Goal: Task Accomplishment & Management: Complete application form

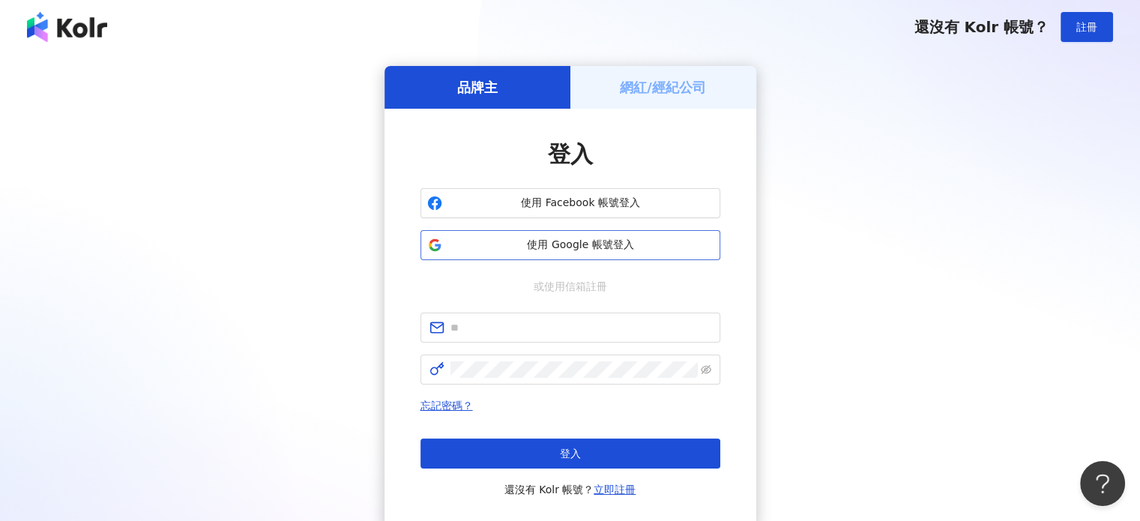
click at [624, 238] on span "使用 Google 帳號登入" at bounding box center [580, 245] width 265 height 15
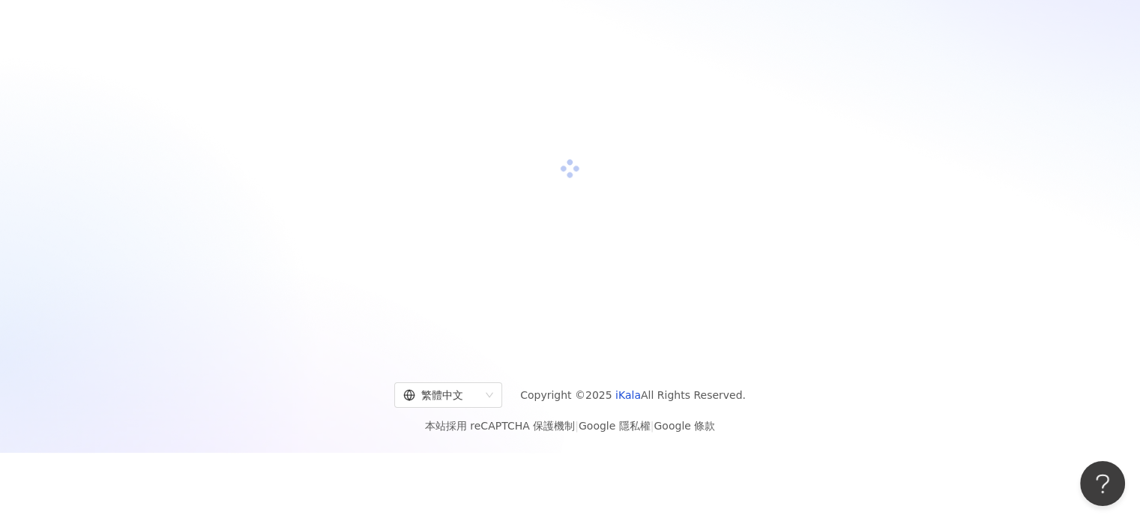
scroll to position [69, 0]
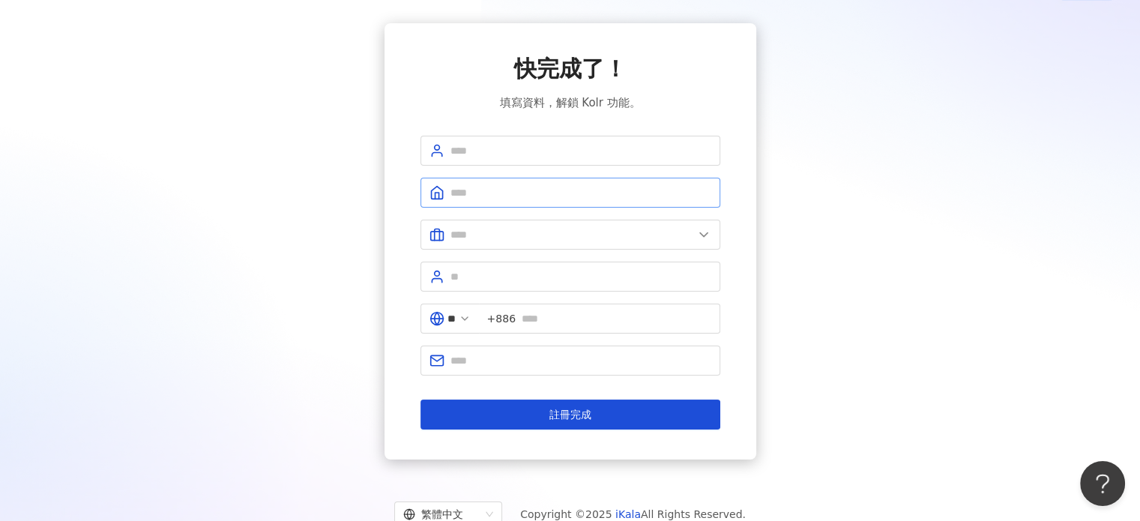
scroll to position [16, 0]
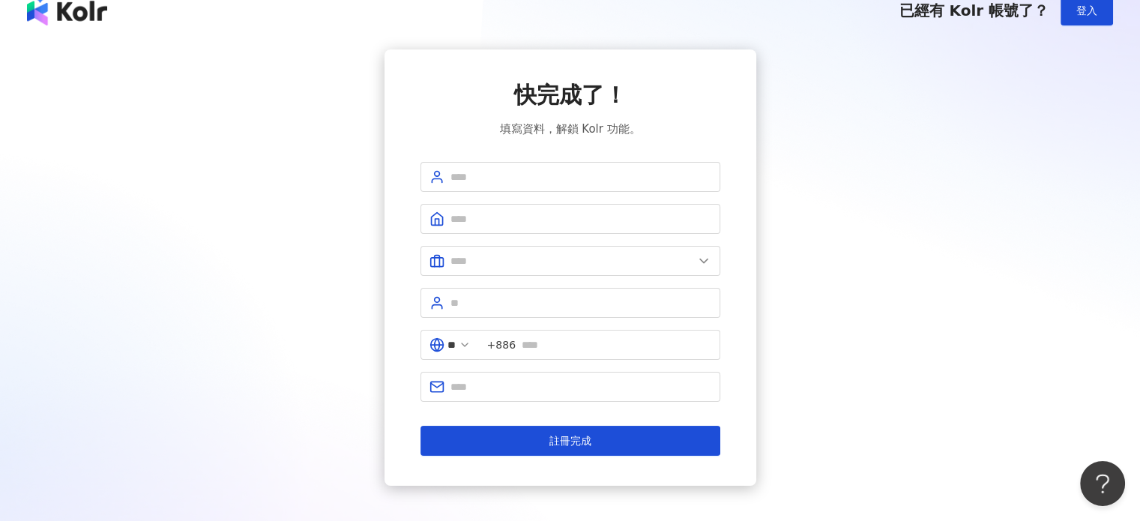
click at [586, 160] on div "快完成了！ 填寫資料，解鎖 Kolr 功能。 ** +886 註冊完成" at bounding box center [571, 267] width 300 height 376
click at [580, 169] on input "text" at bounding box center [581, 177] width 261 height 16
click at [364, 229] on div "快完成了！ 填寫資料，解鎖 Kolr 功能。 ** +886 註冊完成" at bounding box center [570, 267] width 1104 height 436
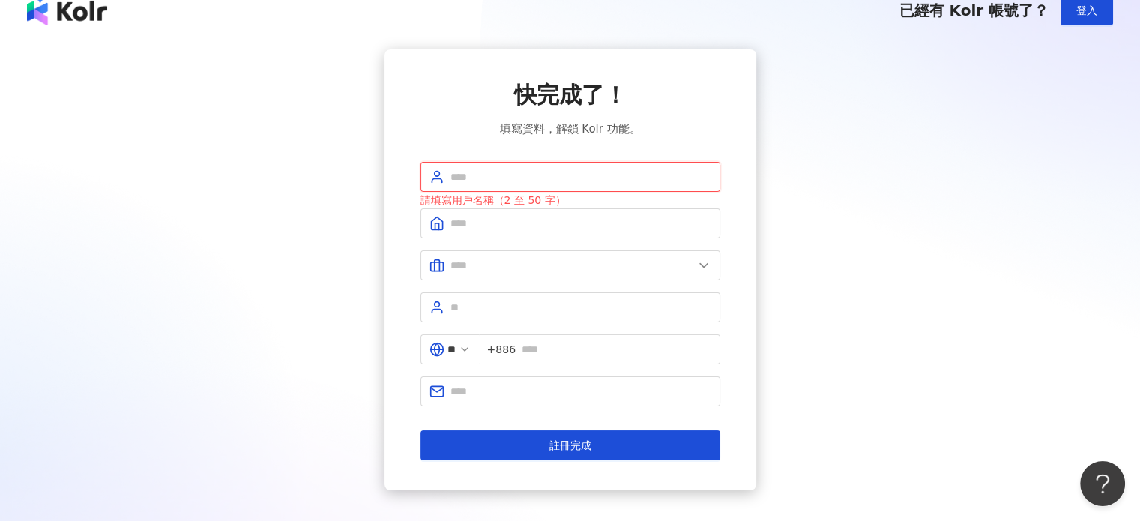
click at [458, 174] on input "text" at bounding box center [581, 177] width 261 height 16
type input "**"
click at [571, 230] on input "text" at bounding box center [581, 223] width 261 height 16
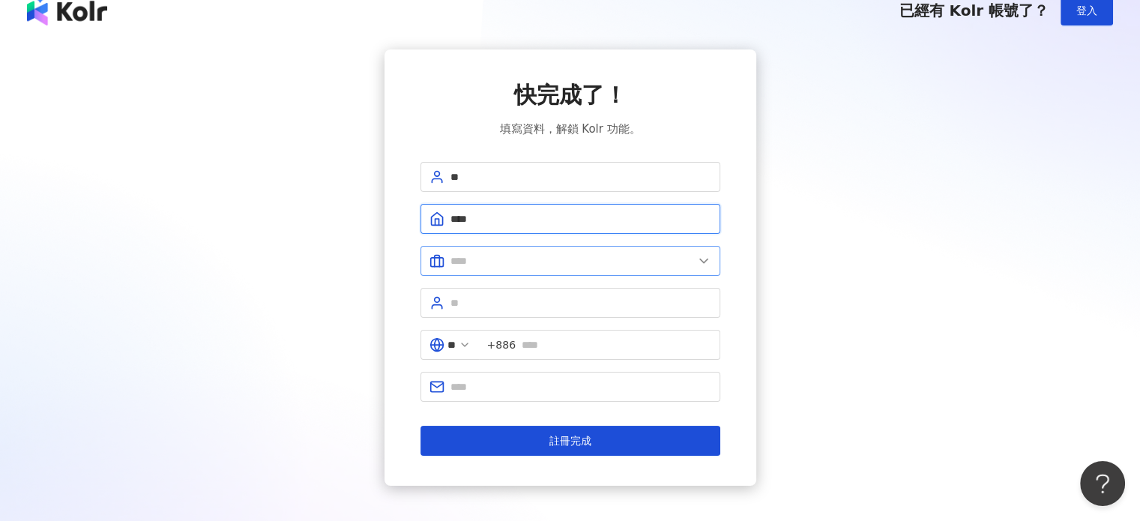
type input "****"
click at [515, 270] on span at bounding box center [571, 261] width 300 height 30
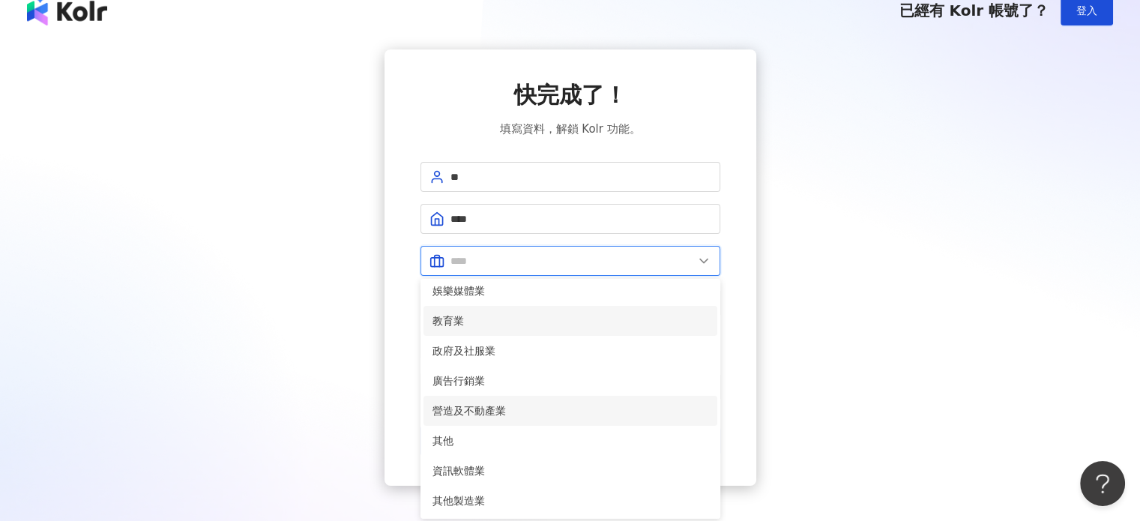
scroll to position [91, 0]
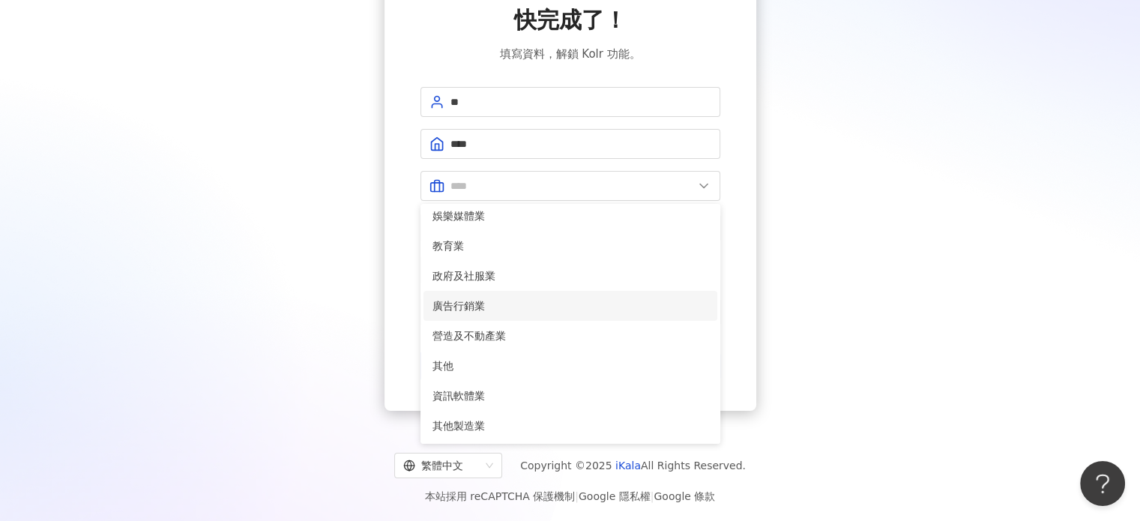
click at [509, 300] on span "廣告行銷業" at bounding box center [571, 306] width 276 height 16
type input "*****"
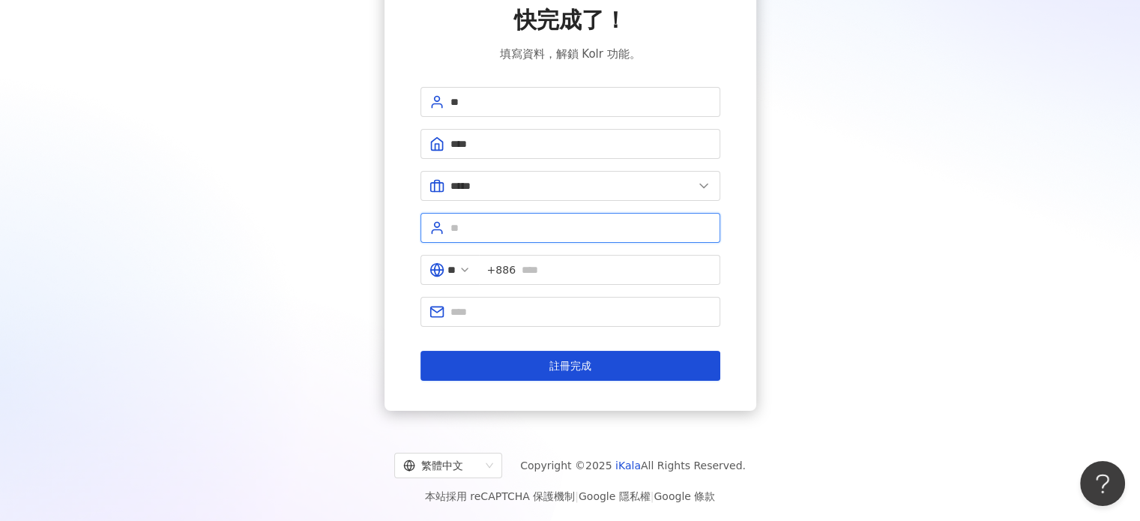
click at [501, 229] on input "text" at bounding box center [581, 228] width 261 height 16
type input "**"
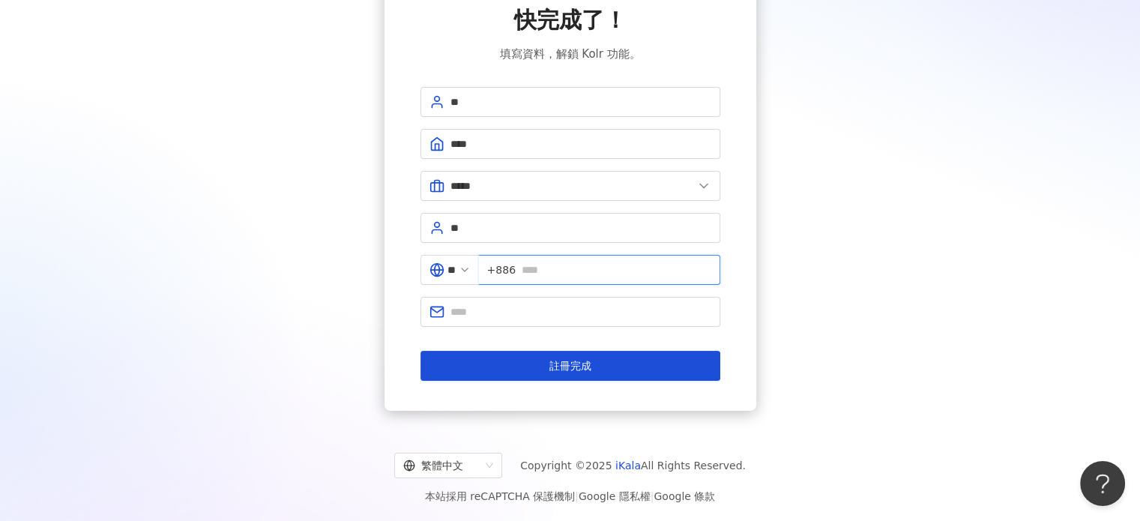
click at [601, 270] on input "text" at bounding box center [617, 270] width 190 height 16
type input "**********"
click at [570, 311] on input "text" at bounding box center [581, 312] width 261 height 16
click at [513, 311] on input "text" at bounding box center [581, 312] width 261 height 16
type input "**********"
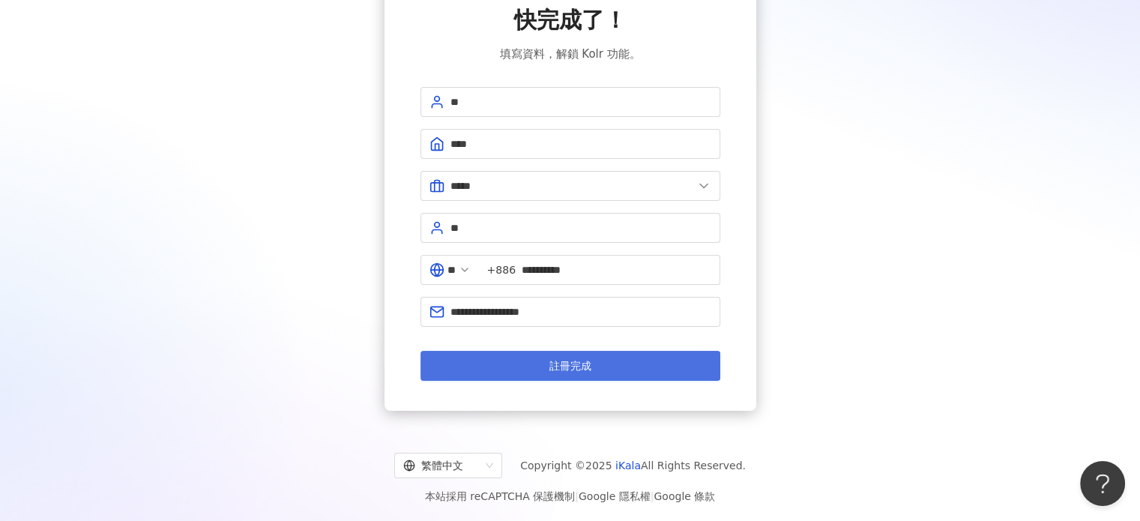
click at [552, 363] on span "註冊完成" at bounding box center [571, 366] width 42 height 12
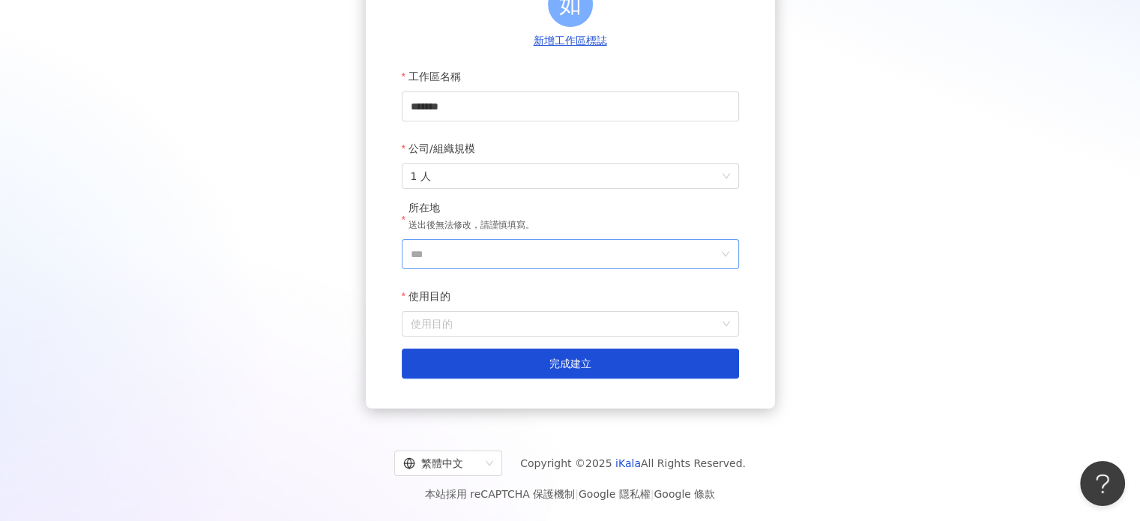
scroll to position [188, 0]
click at [575, 251] on input "***" at bounding box center [564, 254] width 307 height 28
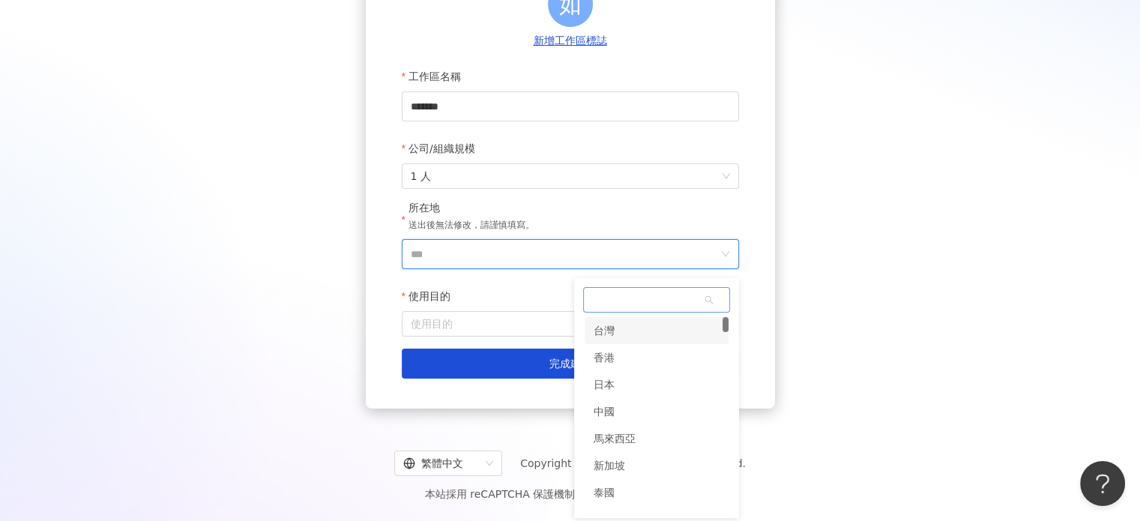
click at [623, 332] on div "台灣" at bounding box center [657, 330] width 144 height 27
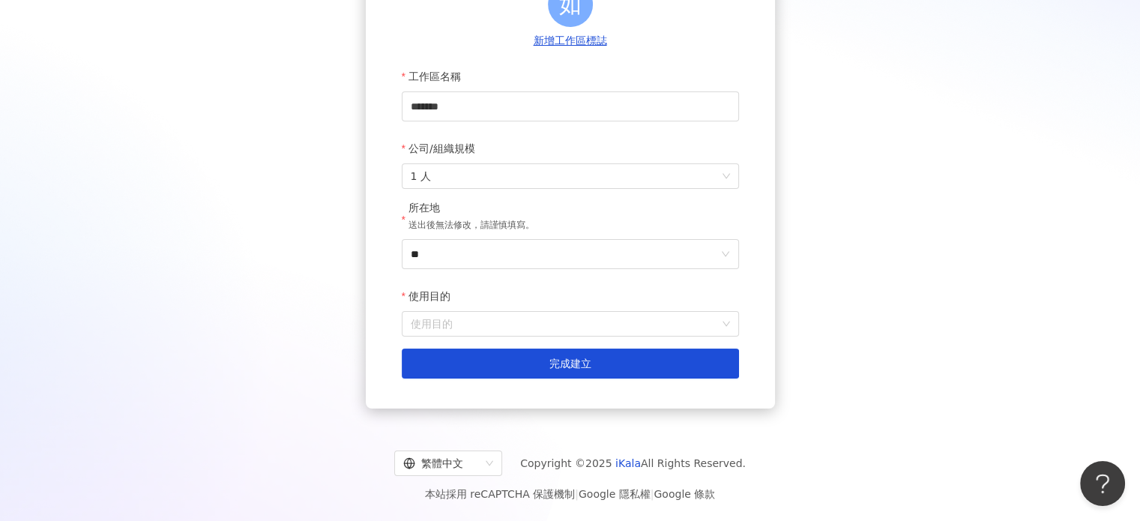
click at [565, 337] on form "工作區名稱 ******* 公司/組織規模 1 人 所在地 送出後無法修改，請謹慎填寫。 ** 使用目的 使用目的 建立為測試工作區 完成建立" at bounding box center [570, 219] width 337 height 317
click at [548, 325] on input "使用目的" at bounding box center [570, 324] width 319 height 24
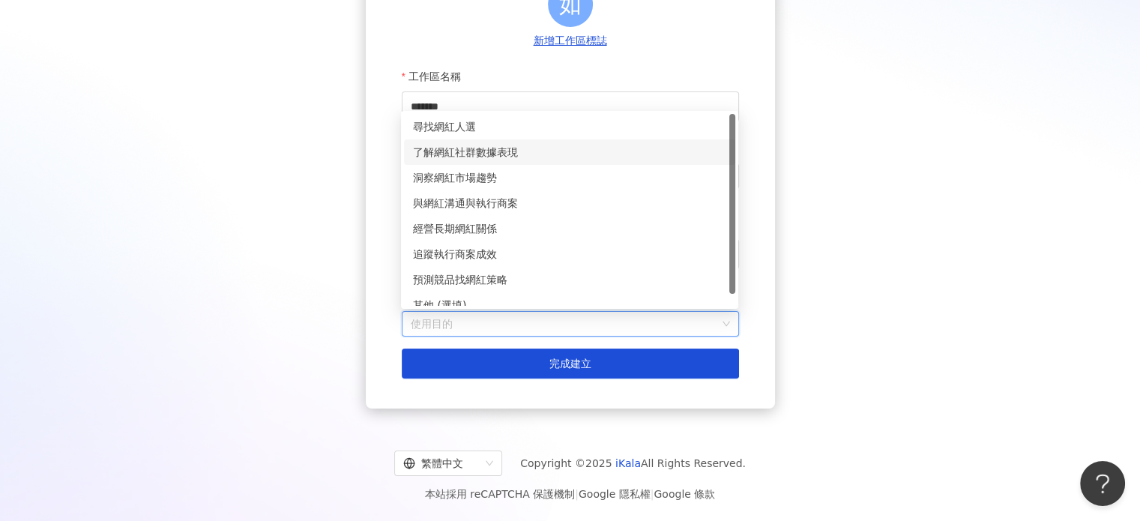
click at [491, 154] on div "了解網紅社群數據表現" at bounding box center [569, 152] width 313 height 16
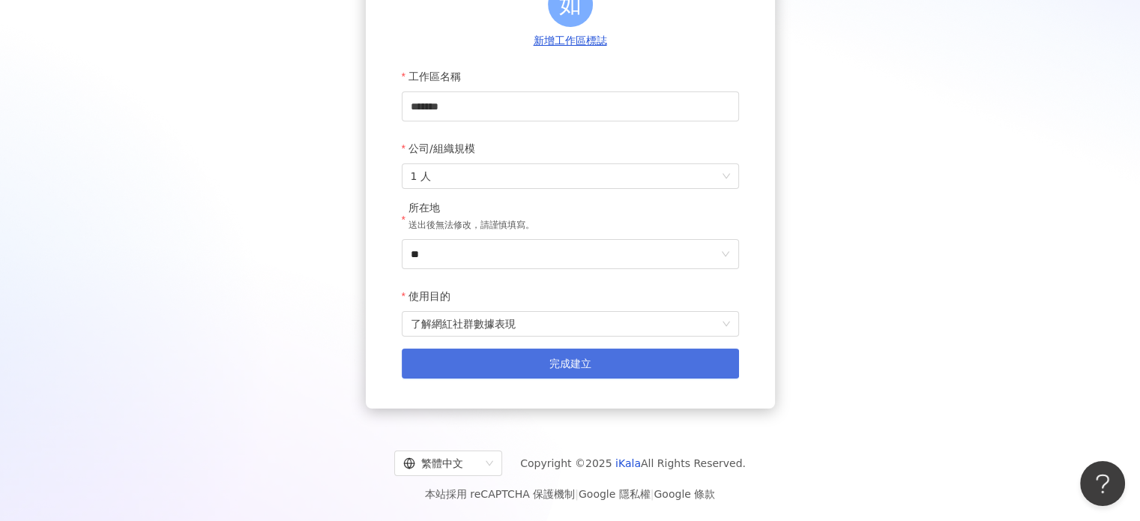
click at [550, 367] on span "完成建立" at bounding box center [571, 364] width 42 height 12
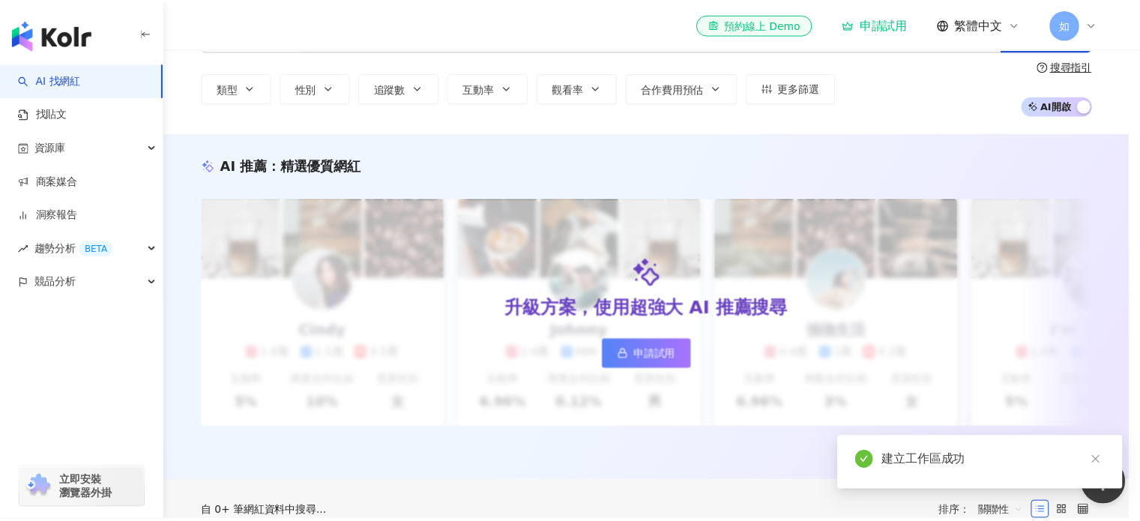
scroll to position [75, 0]
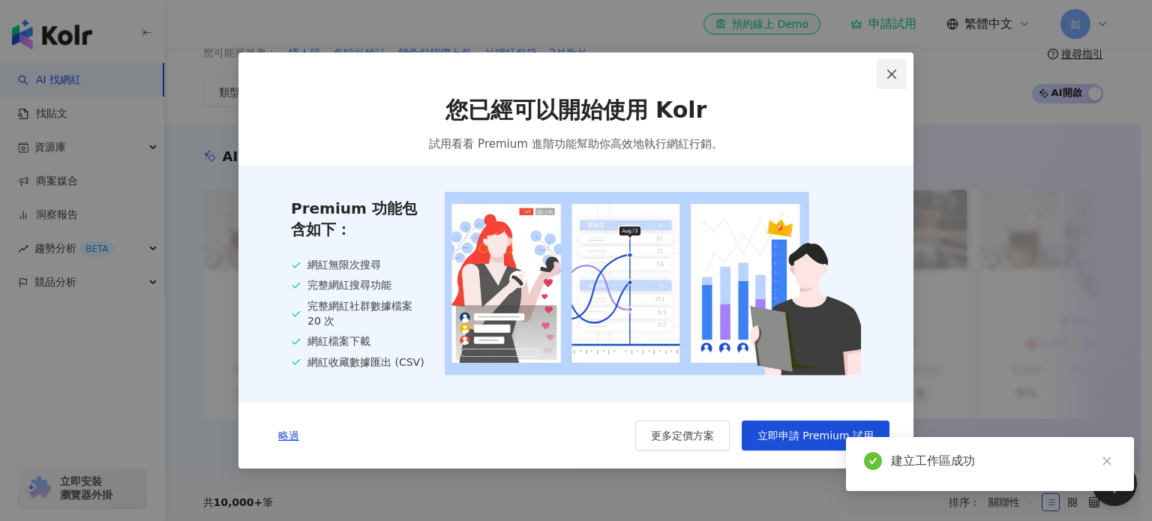
click at [891, 72] on icon "close" at bounding box center [891, 74] width 9 height 9
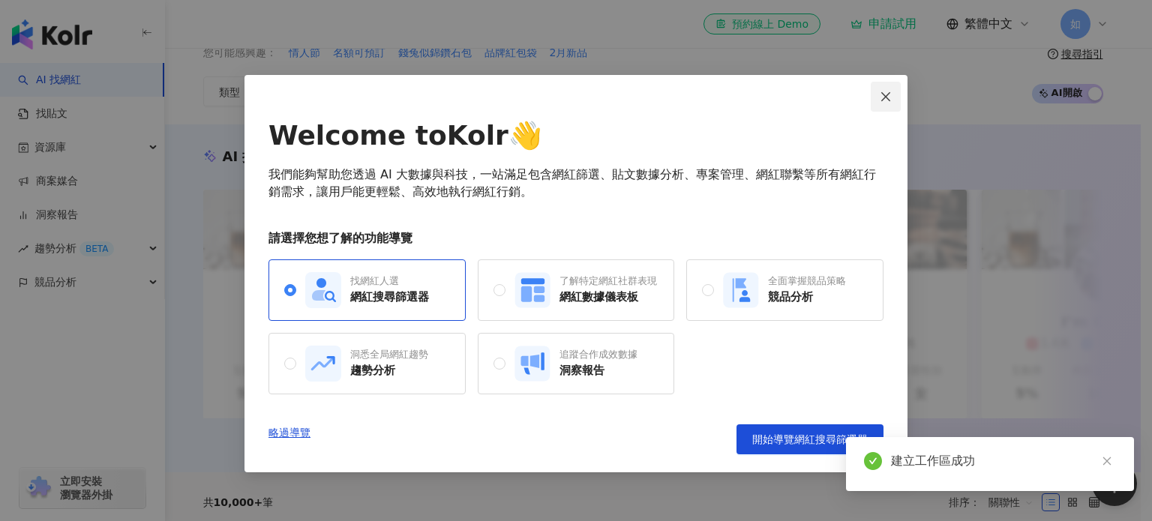
click at [883, 100] on icon "close" at bounding box center [885, 97] width 12 height 12
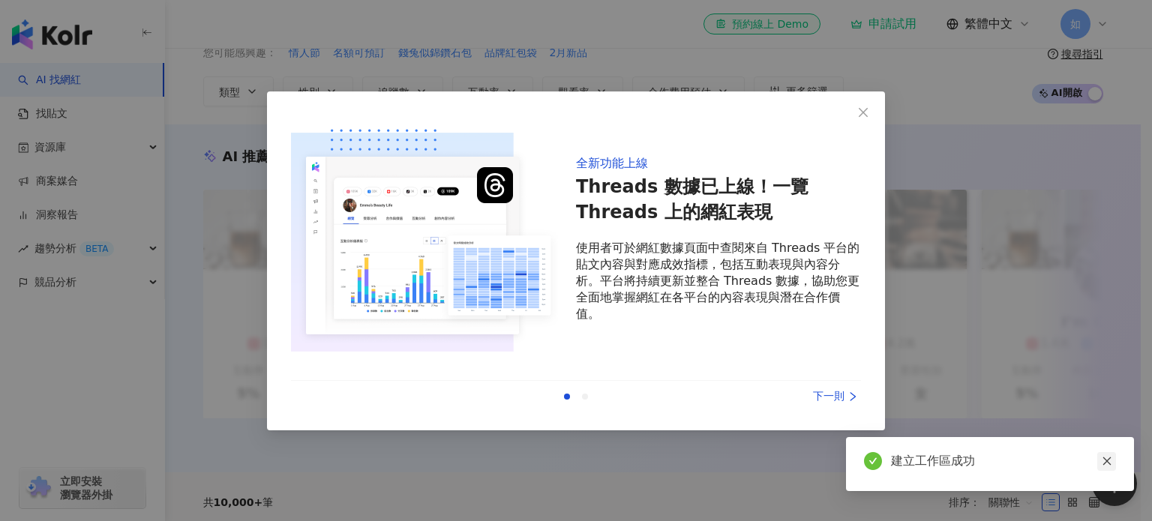
click at [1103, 457] on icon "close" at bounding box center [1106, 461] width 10 height 10
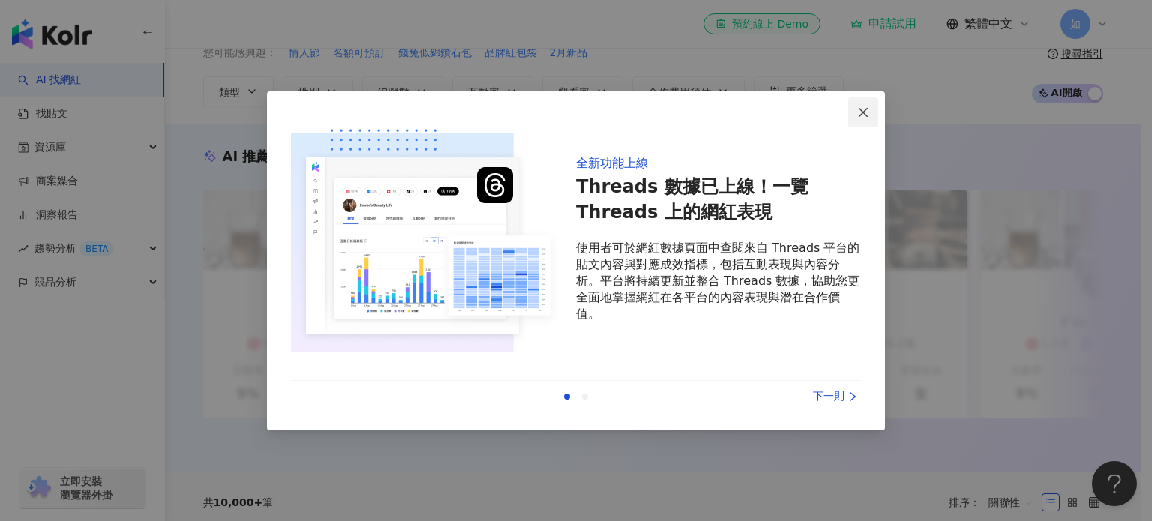
click at [855, 112] on span "Close" at bounding box center [863, 112] width 30 height 12
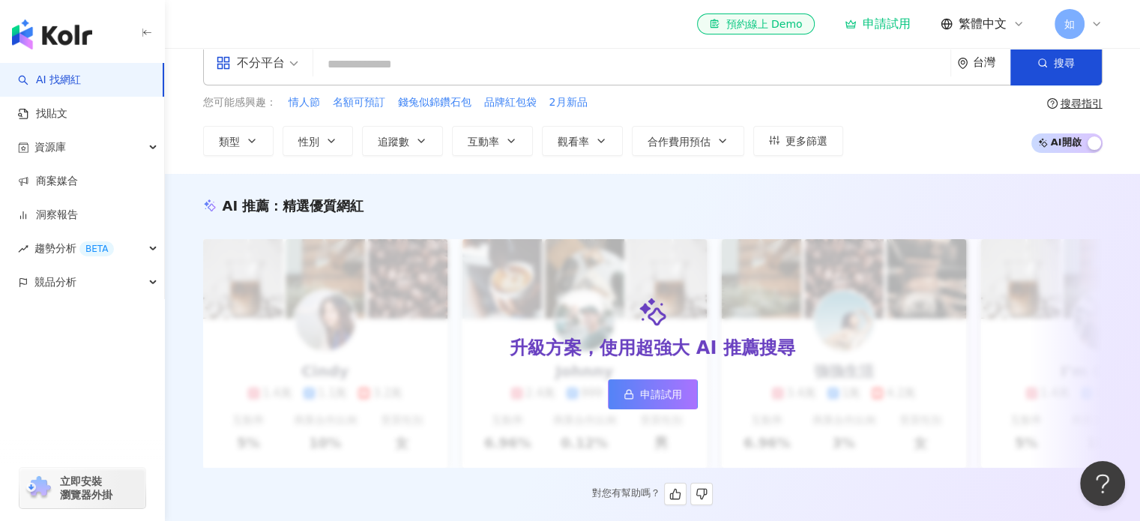
scroll to position [0, 0]
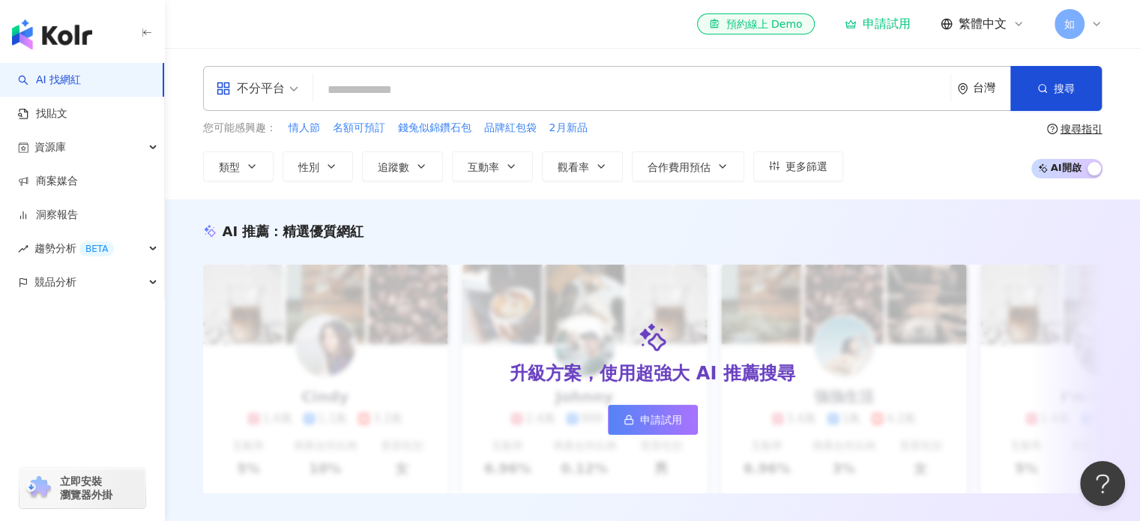
click at [475, 80] on input "search" at bounding box center [631, 90] width 625 height 28
paste input "*****"
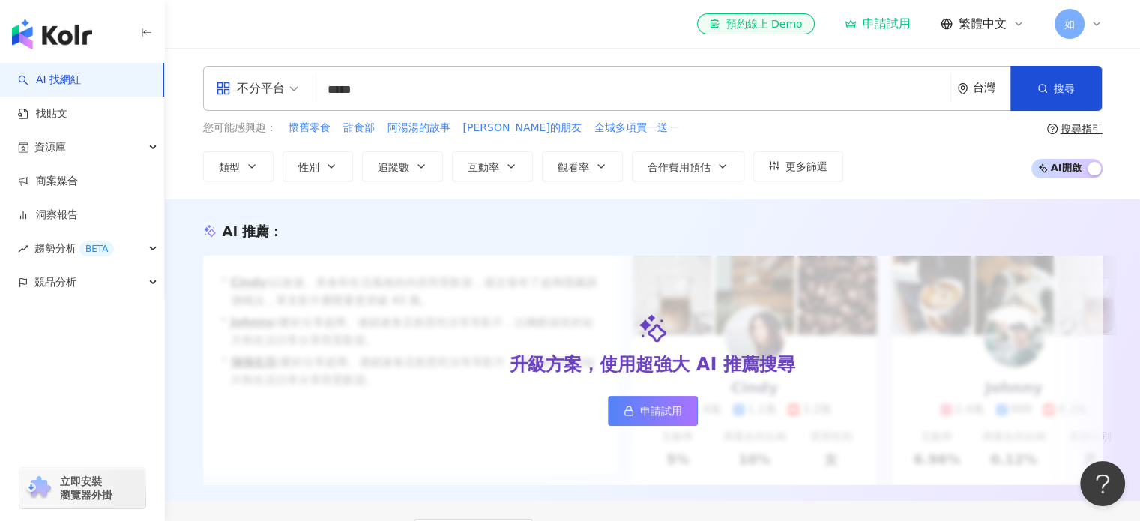
click at [276, 90] on div "不分平台" at bounding box center [250, 88] width 69 height 24
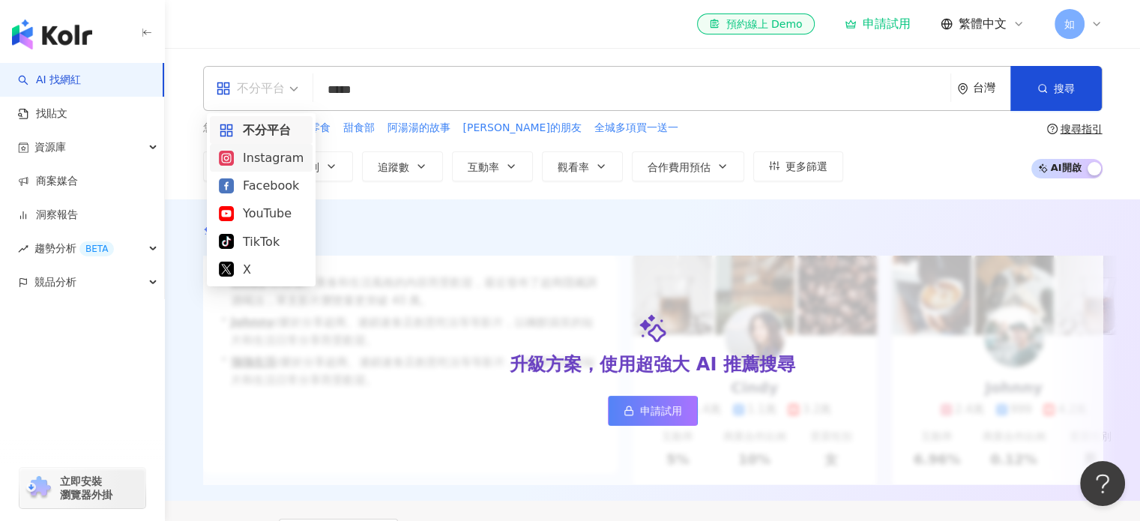
click at [281, 153] on div "Instagram" at bounding box center [261, 157] width 85 height 19
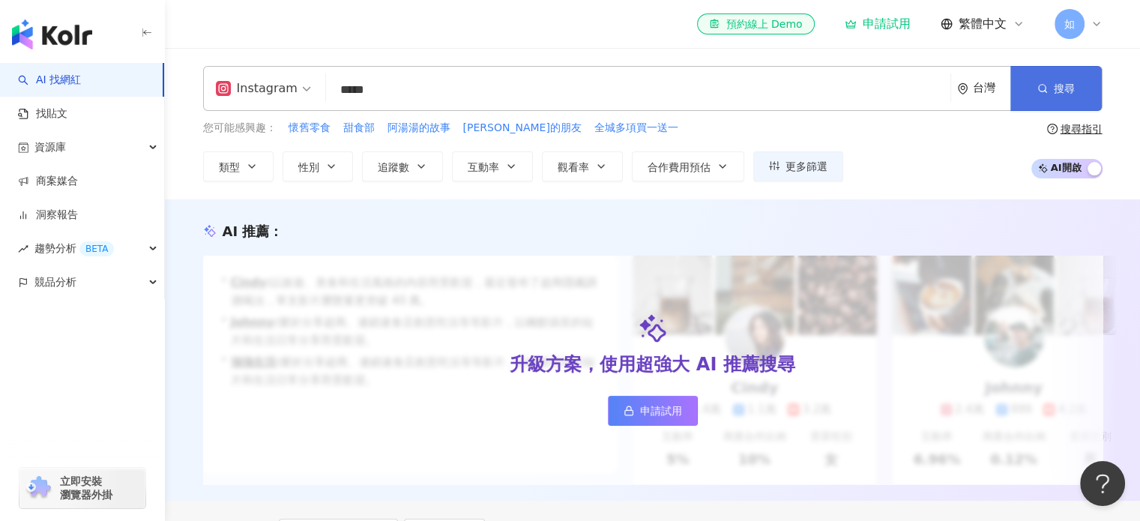
drag, startPoint x: 1077, startPoint y: 86, endPoint x: 1054, endPoint y: 89, distance: 22.7
click at [1076, 86] on button "搜尋" at bounding box center [1056, 88] width 91 height 45
click at [256, 175] on button "類型" at bounding box center [238, 166] width 70 height 30
click at [505, 56] on div "Instagram ***** 台灣 搜尋 loading 搜尋名稱、敘述、貼文含有關鍵字 “ 兔兔便利店 ” 的網紅 您可能感興趣： 懷舊零食 甜食部 阿湯…" at bounding box center [652, 123] width 975 height 151
click at [333, 158] on button "性別" at bounding box center [318, 166] width 70 height 30
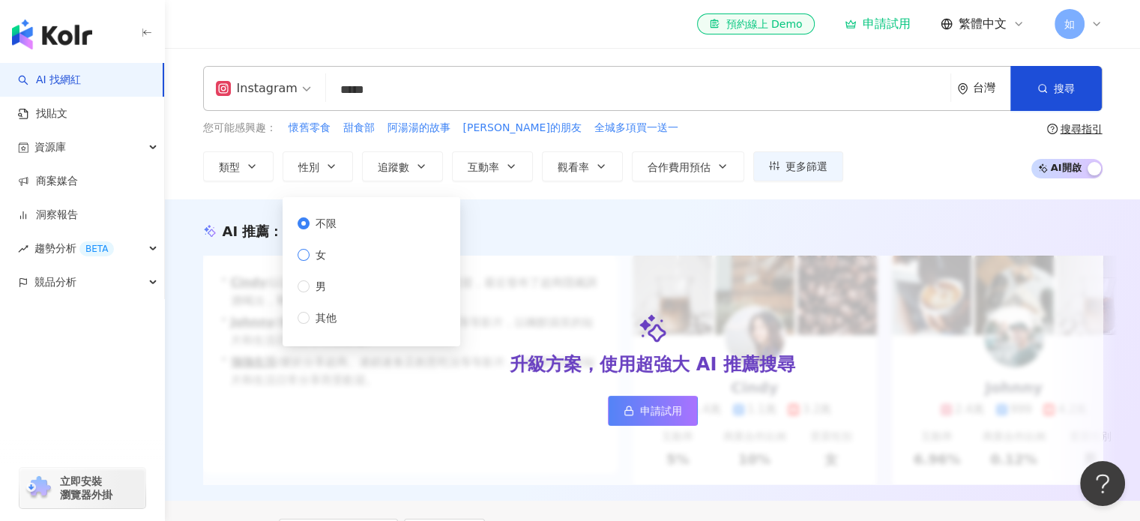
click at [341, 262] on label "女" at bounding box center [320, 255] width 45 height 16
drag, startPoint x: 1053, startPoint y: 101, endPoint x: 1022, endPoint y: 116, distance: 34.2
click at [1053, 101] on button "搜尋" at bounding box center [1056, 88] width 91 height 45
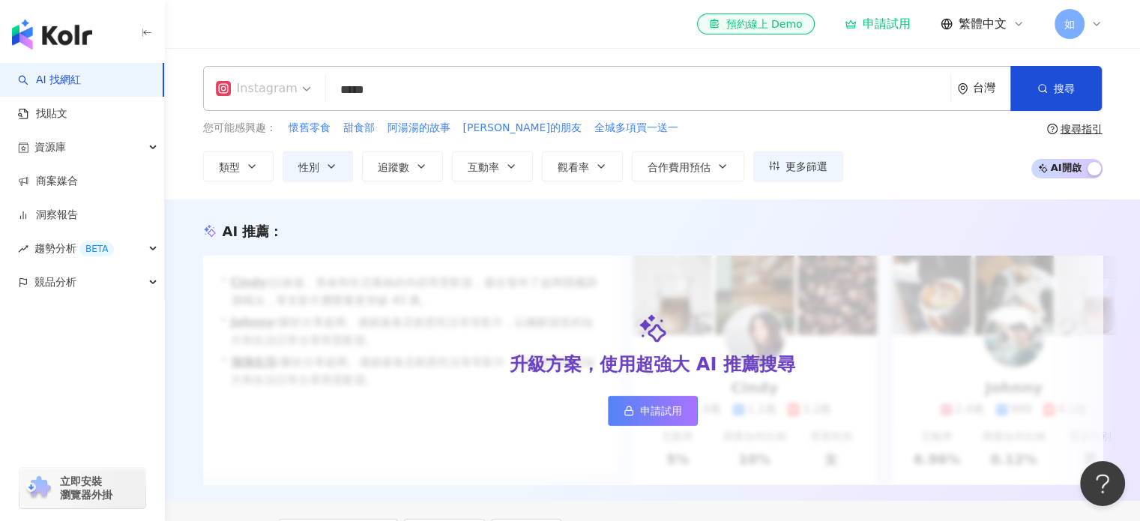
click at [252, 95] on div "Instagram" at bounding box center [257, 88] width 82 height 24
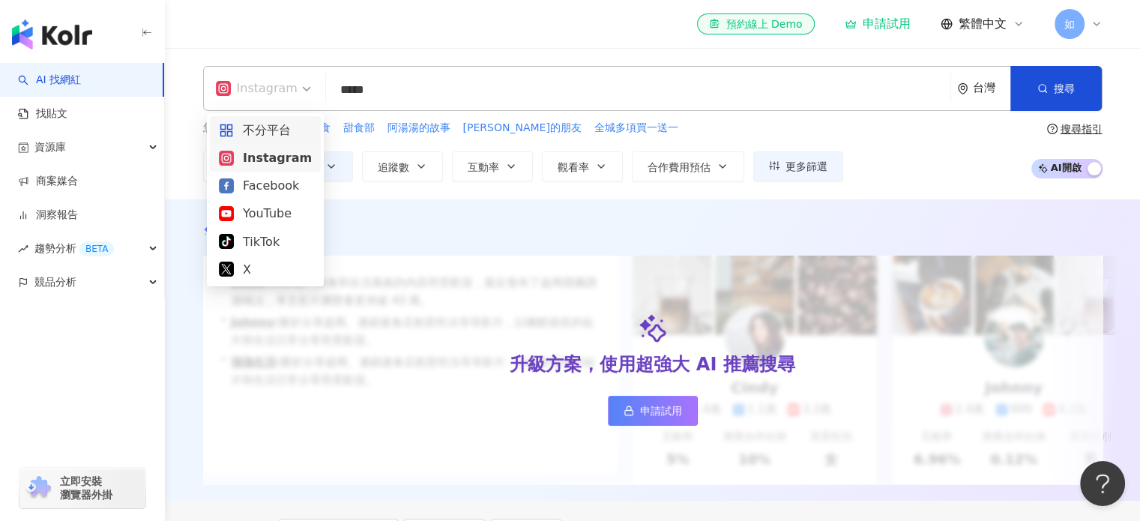
click at [262, 131] on div "不分平台" at bounding box center [265, 130] width 93 height 19
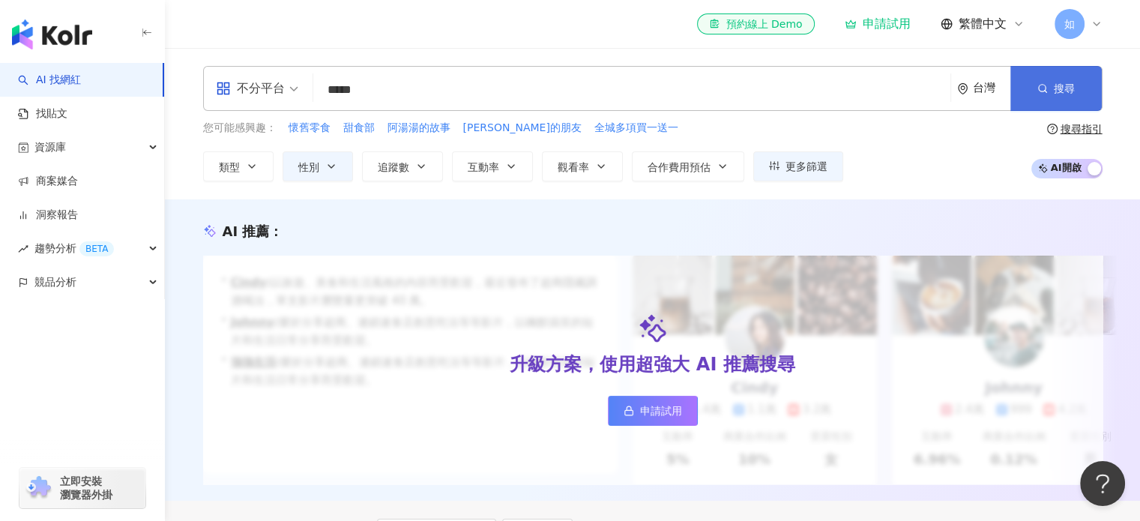
click at [1033, 87] on button "搜尋" at bounding box center [1056, 88] width 91 height 45
click at [792, 164] on span "更多篩選" at bounding box center [807, 166] width 42 height 12
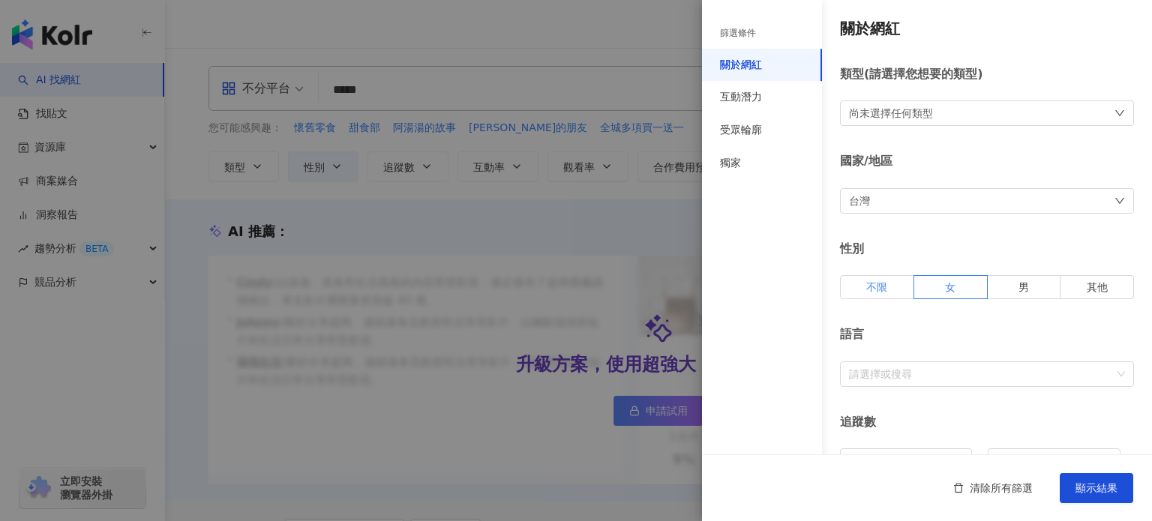
click at [867, 281] on span "不限" at bounding box center [876, 287] width 21 height 12
click at [867, 107] on div "尚未選擇任何類型" at bounding box center [891, 113] width 84 height 16
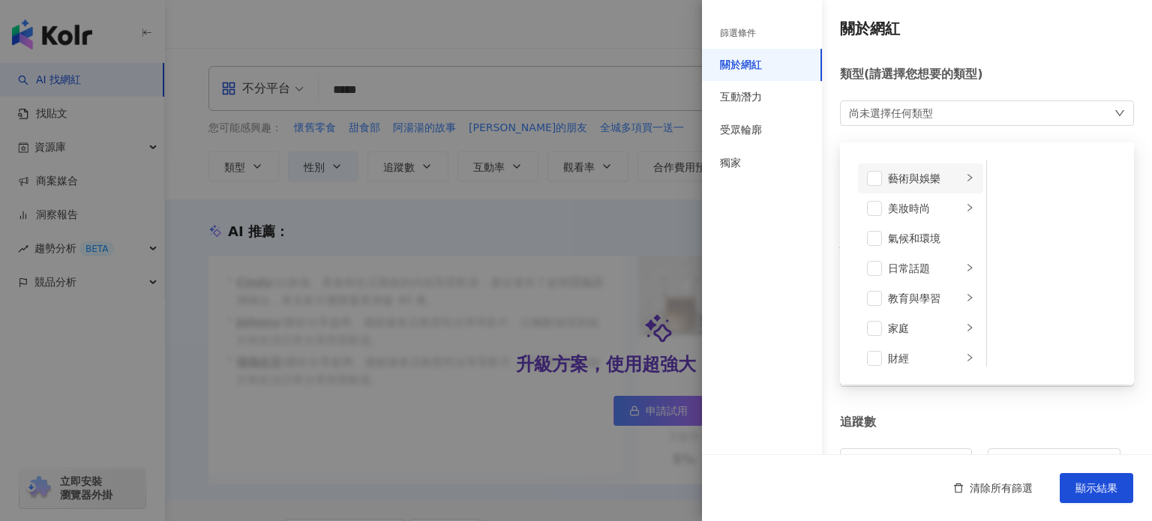
click at [967, 179] on icon "right" at bounding box center [969, 177] width 4 height 7
click at [965, 204] on icon "right" at bounding box center [969, 207] width 9 height 9
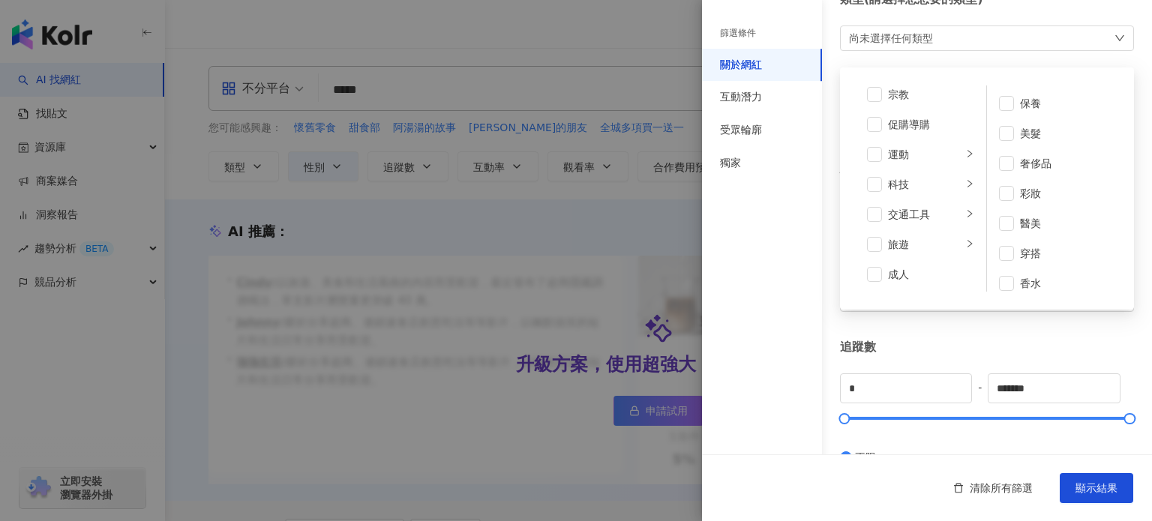
scroll to position [150, 0]
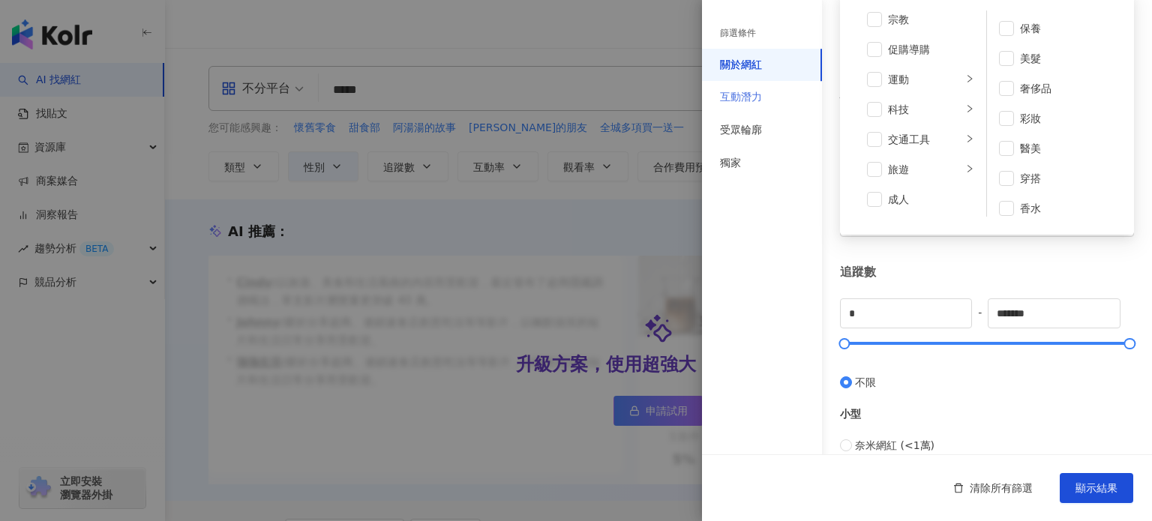
click at [769, 112] on div "互動潛力" at bounding box center [762, 97] width 120 height 33
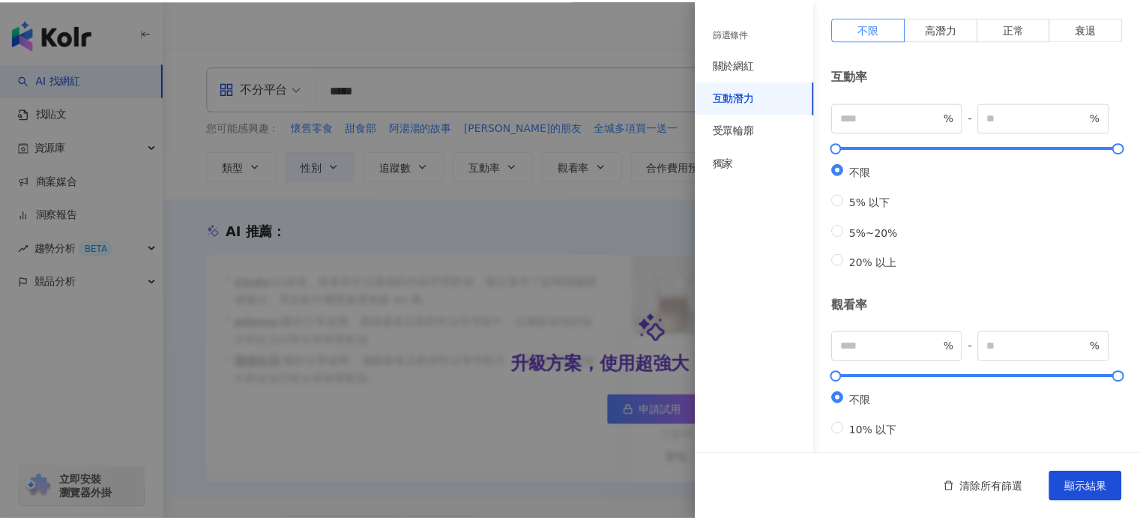
scroll to position [0, 0]
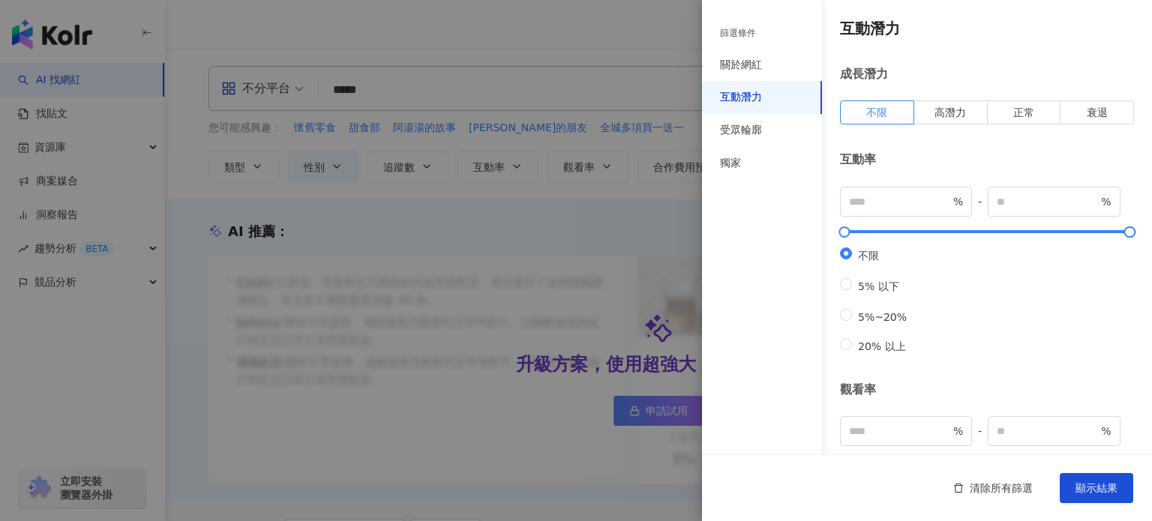
drag, startPoint x: 758, startPoint y: 33, endPoint x: 610, endPoint y: 79, distance: 154.6
click at [756, 34] on div "篩選條件" at bounding box center [762, 33] width 120 height 31
click at [529, 83] on div at bounding box center [576, 260] width 1152 height 521
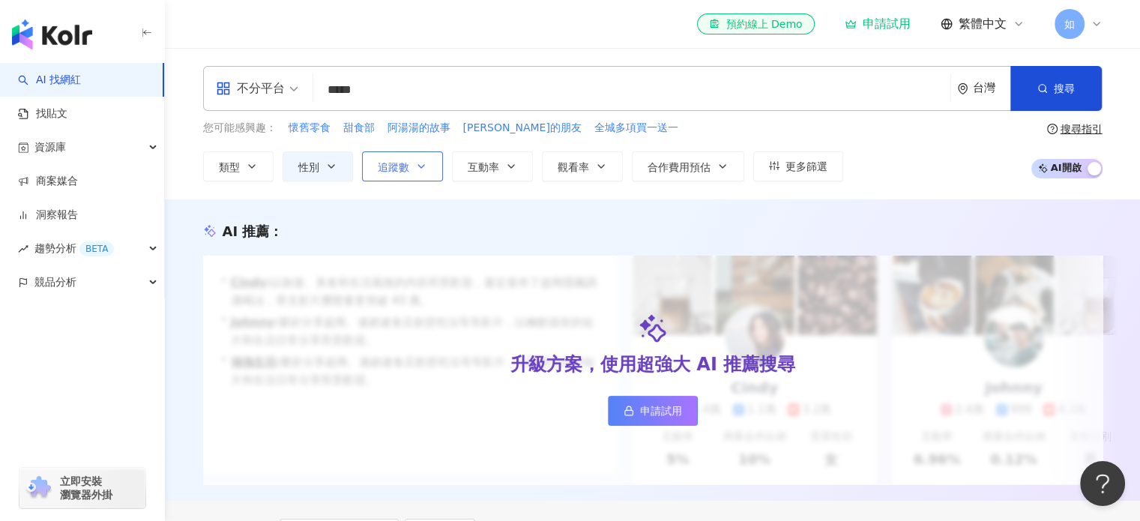
click at [420, 164] on icon "button" at bounding box center [421, 166] width 12 height 12
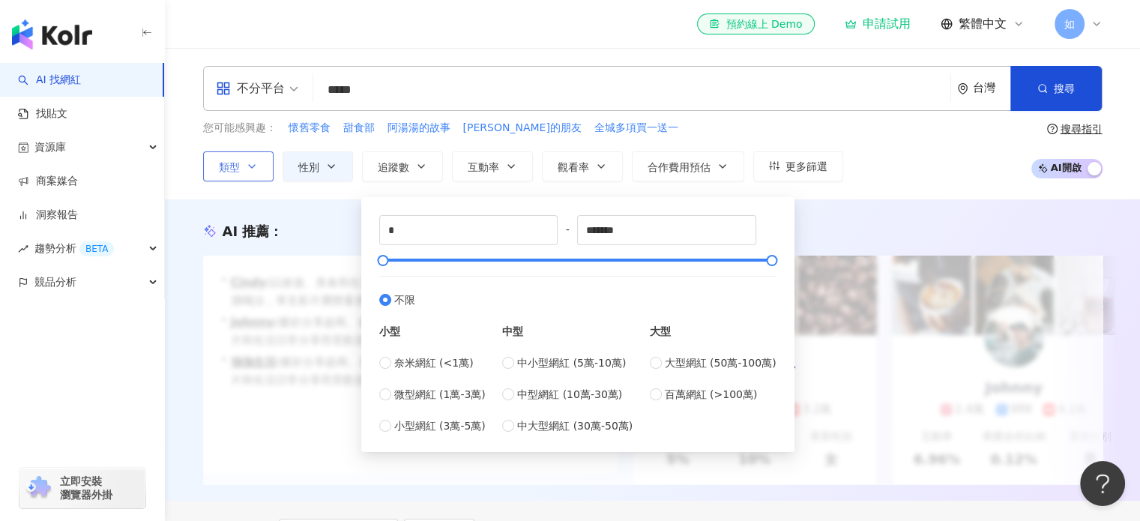
click at [246, 161] on icon "button" at bounding box center [252, 166] width 12 height 12
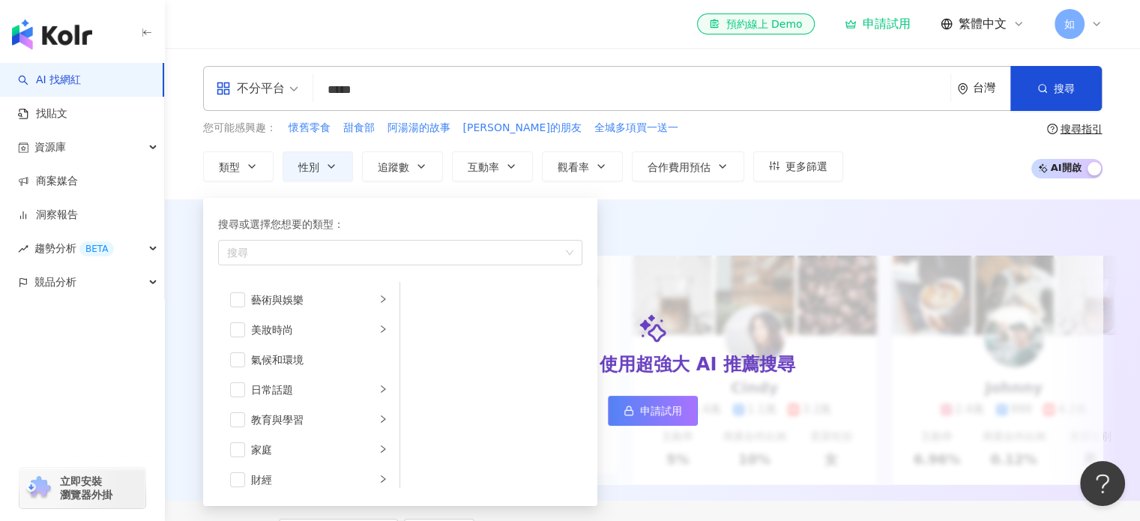
click at [417, 88] on input "*****" at bounding box center [631, 90] width 625 height 28
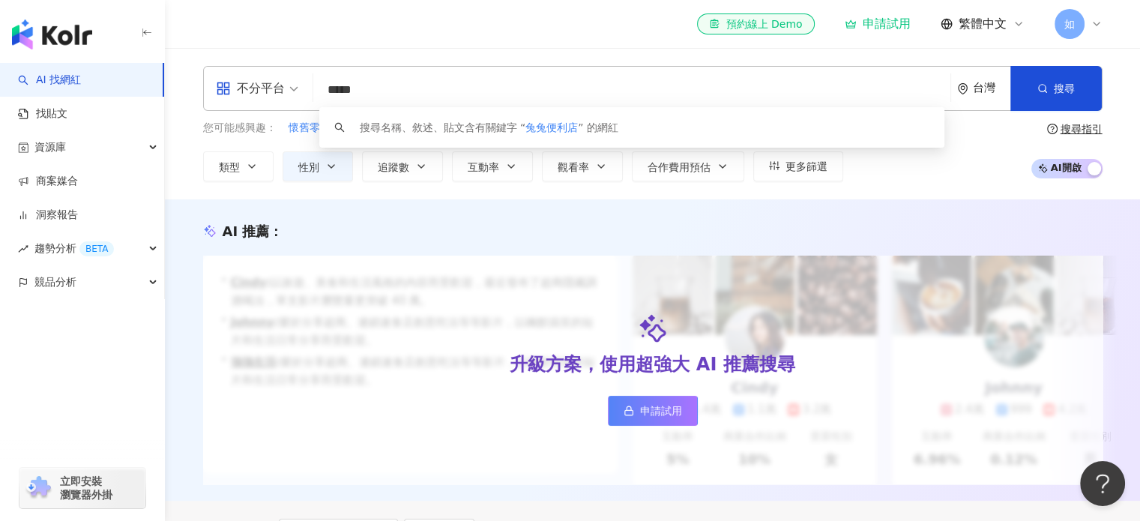
drag, startPoint x: 314, startPoint y: 102, endPoint x: 269, endPoint y: 105, distance: 45.1
click at [269, 105] on div "不分平台 ***** 台灣 搜尋 keyword 搜尋名稱、敘述、貼文含有關鍵字 “ 兔兔便利店 ” 的網紅" at bounding box center [653, 88] width 900 height 45
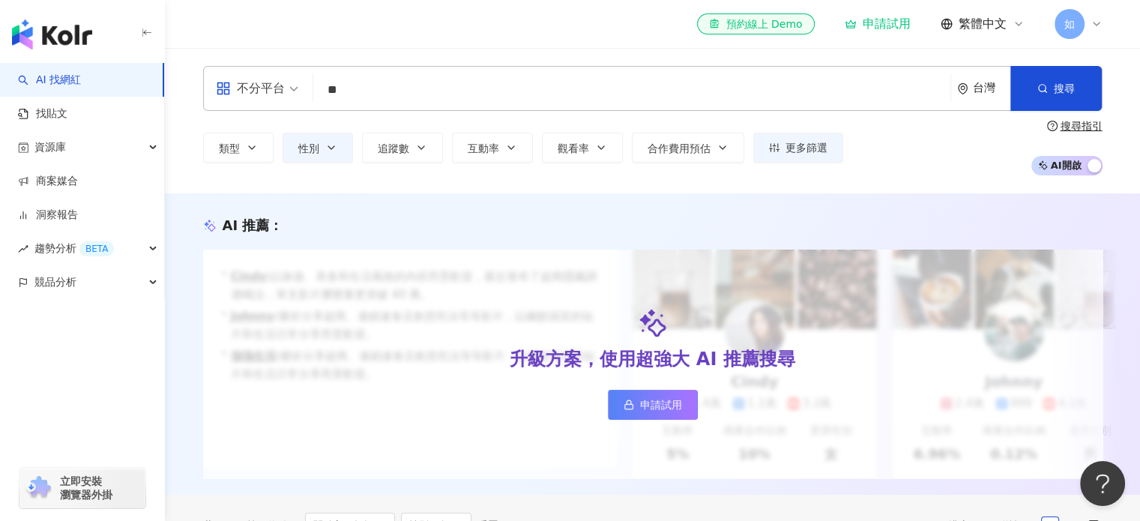
drag, startPoint x: 352, startPoint y: 79, endPoint x: 264, endPoint y: 90, distance: 88.4
click at [264, 90] on div "不分平台 ** 台灣 搜尋 120c574c-4806-4d1a-9275-0331bb3f725b f9f6e4e1-27de-4d66-b1a8-5e15…" at bounding box center [653, 88] width 900 height 45
click at [461, 73] on div "不分平台 ** 台灣 搜尋 120c574c-4806-4d1a-9275-0331bb3f725b f9f6e4e1-27de-4d66-b1a8-5e15…" at bounding box center [653, 88] width 900 height 45
click at [425, 99] on input "**" at bounding box center [631, 90] width 625 height 28
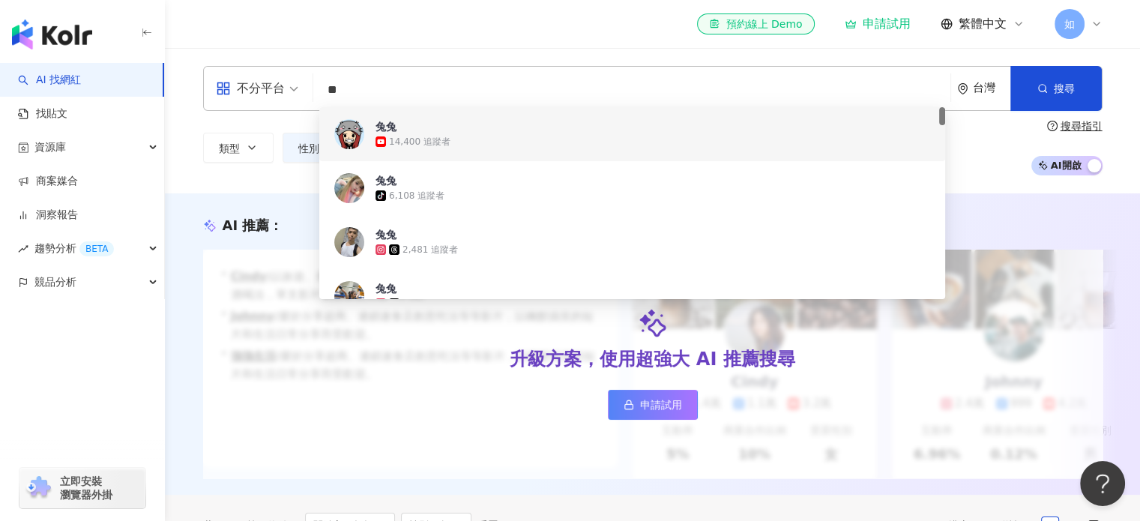
type input "*"
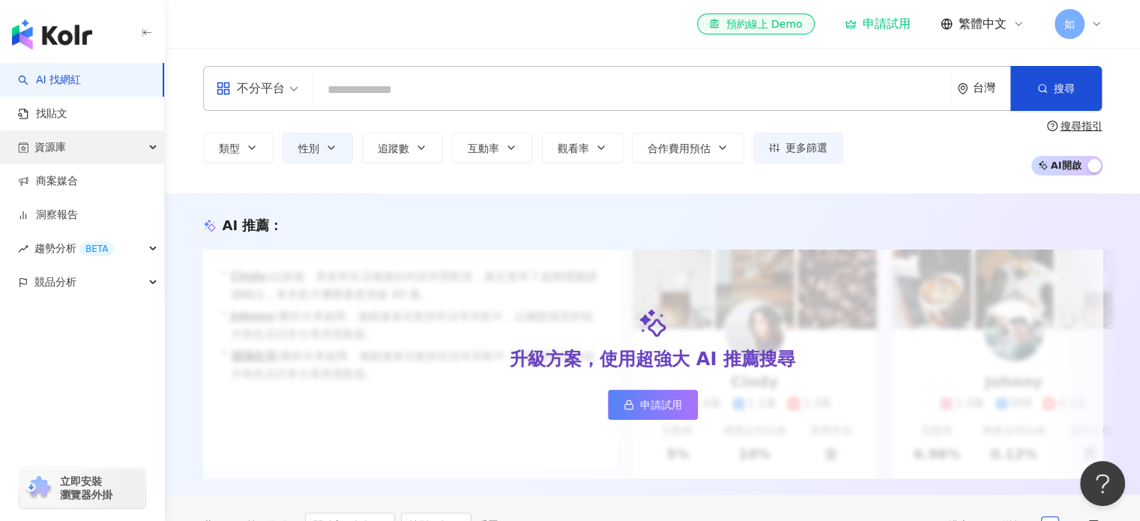
click at [84, 150] on div "資源庫" at bounding box center [82, 147] width 164 height 34
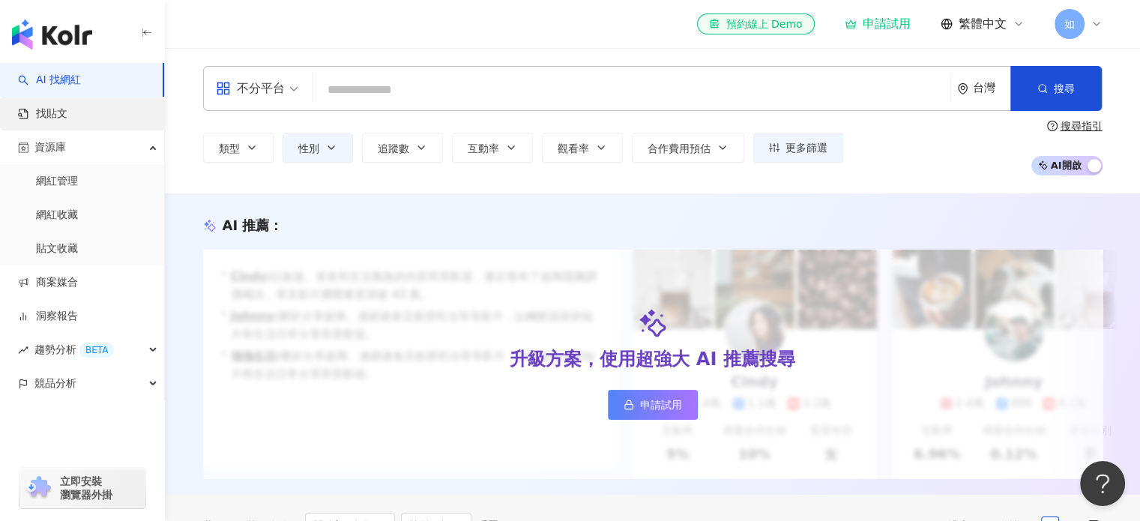
click at [67, 116] on link "找貼文" at bounding box center [42, 113] width 49 height 15
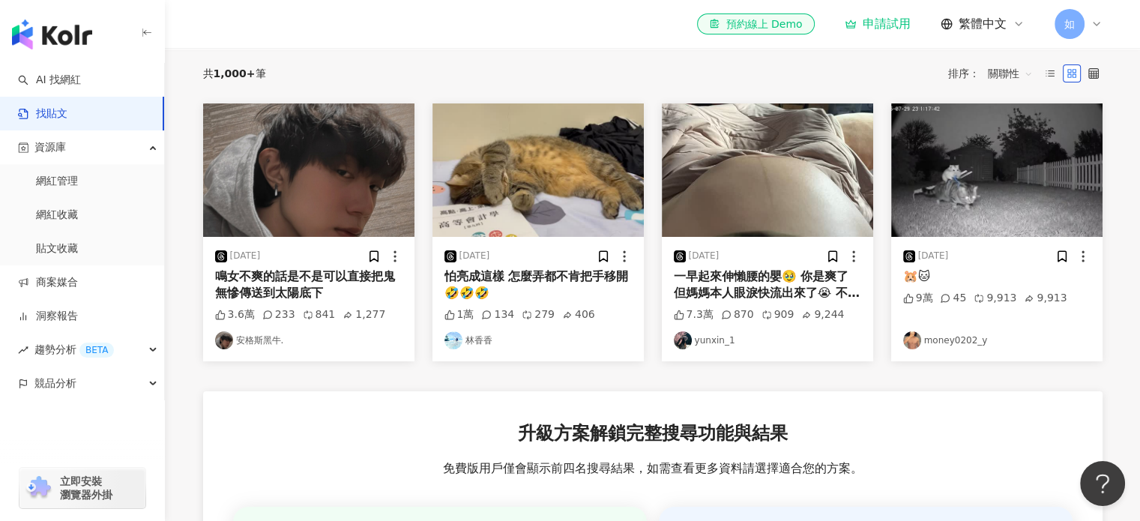
scroll to position [150, 0]
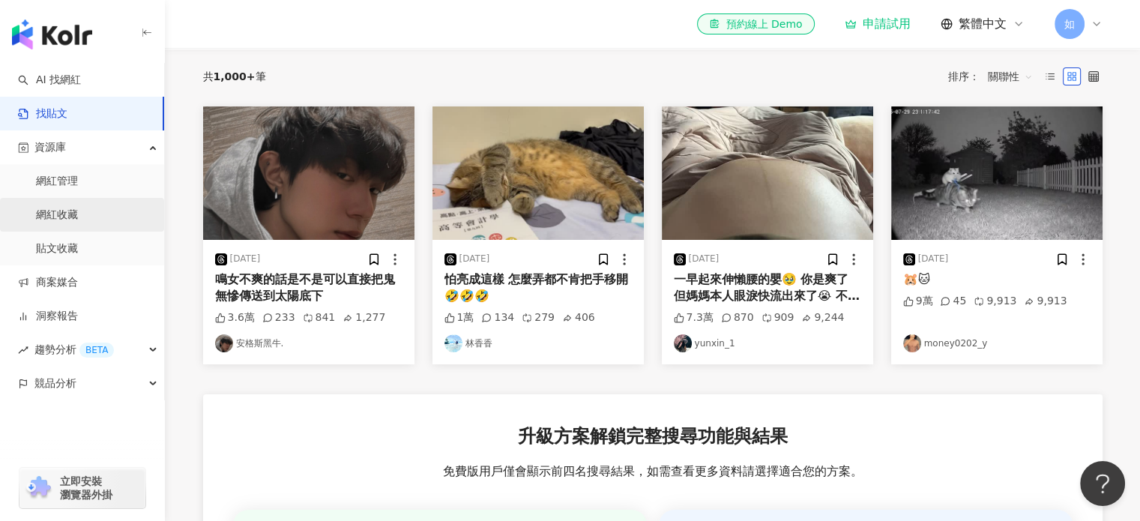
click at [78, 209] on link "網紅收藏" at bounding box center [57, 215] width 42 height 15
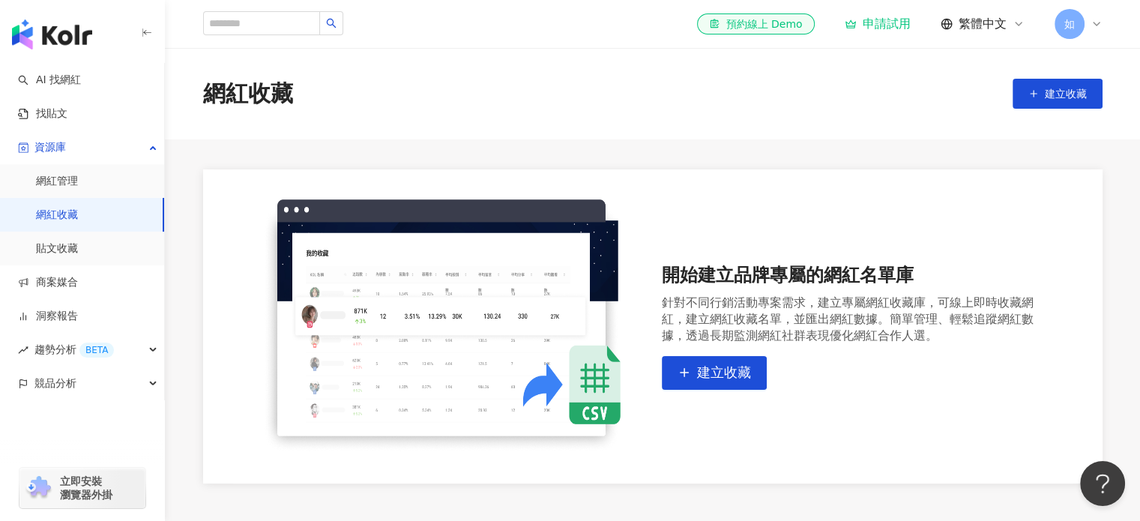
scroll to position [128, 0]
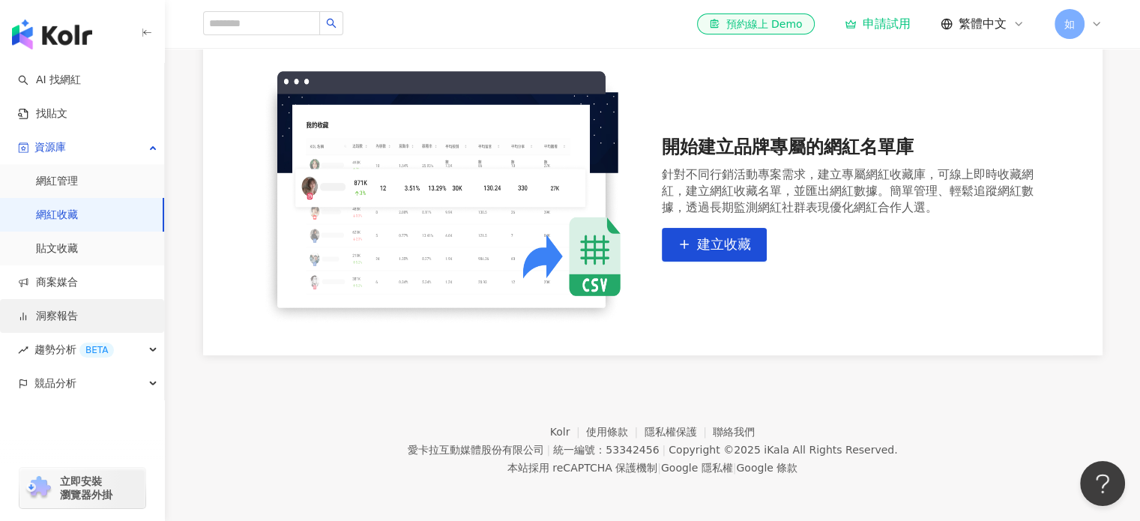
click at [78, 317] on link "洞察報告" at bounding box center [48, 316] width 60 height 15
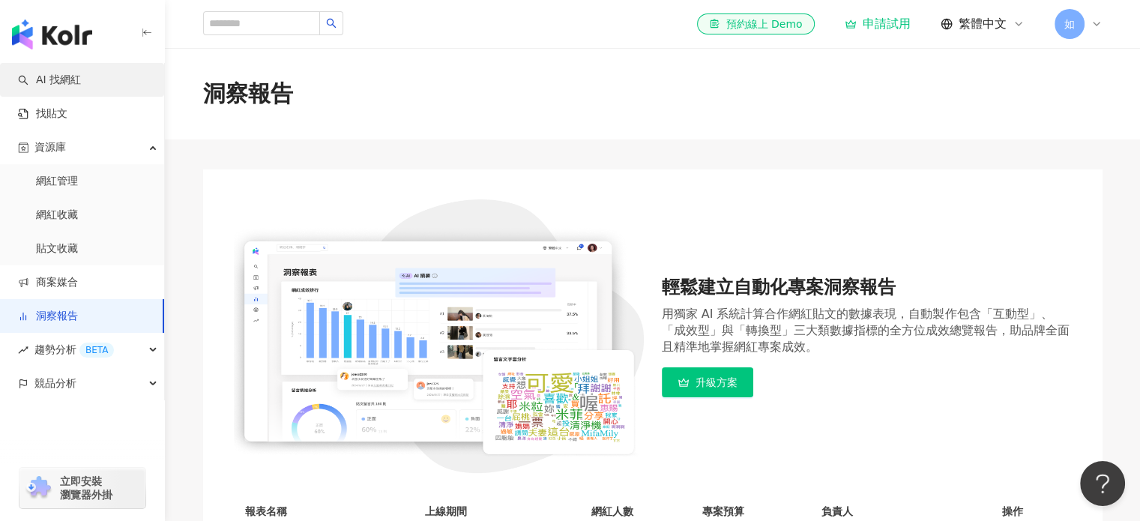
click at [73, 77] on link "AI 找網紅" at bounding box center [49, 80] width 63 height 15
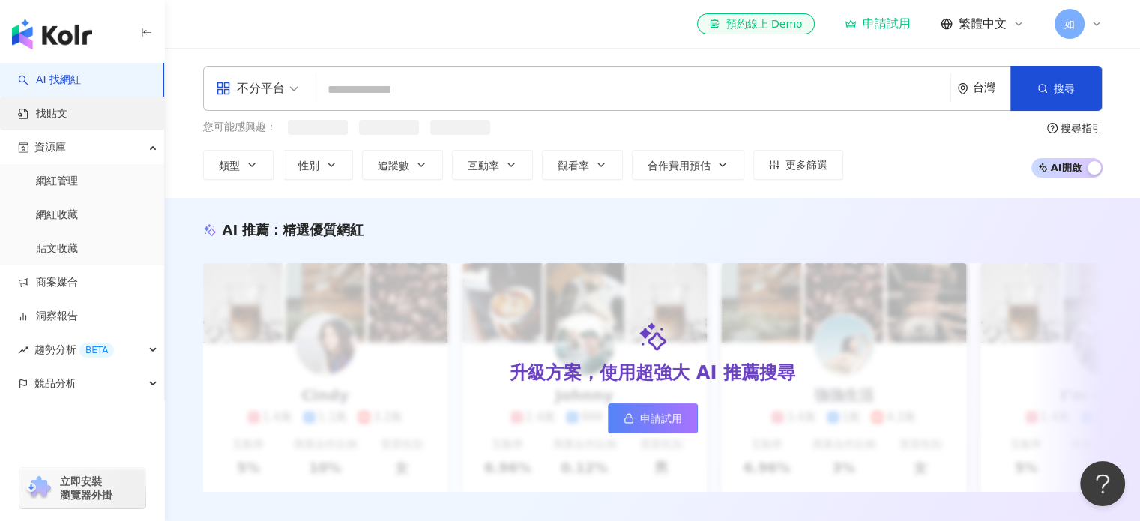
click at [67, 116] on link "找貼文" at bounding box center [42, 113] width 49 height 15
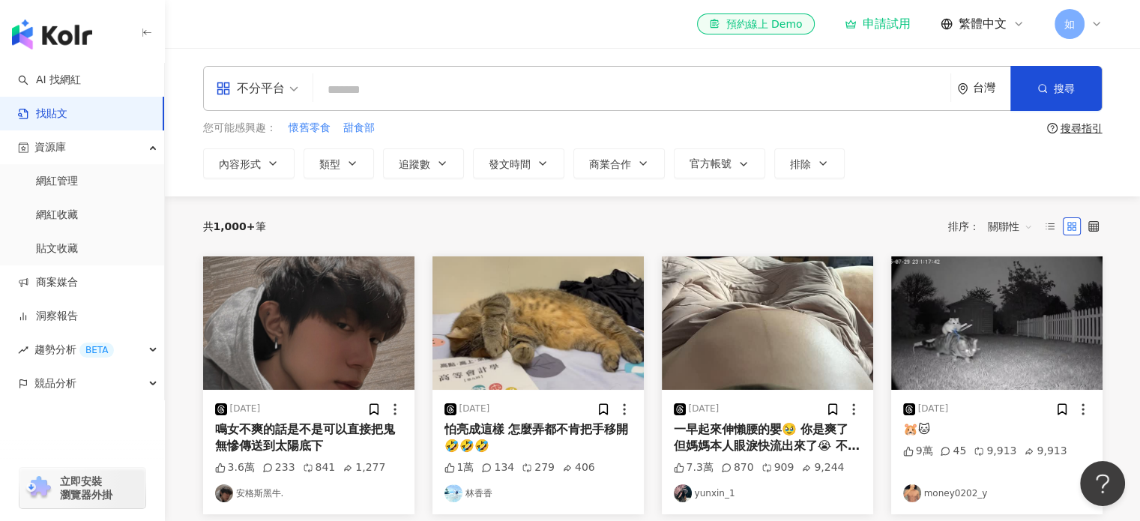
click at [380, 94] on input "search" at bounding box center [631, 89] width 625 height 32
click at [366, 97] on input "search" at bounding box center [631, 89] width 625 height 32
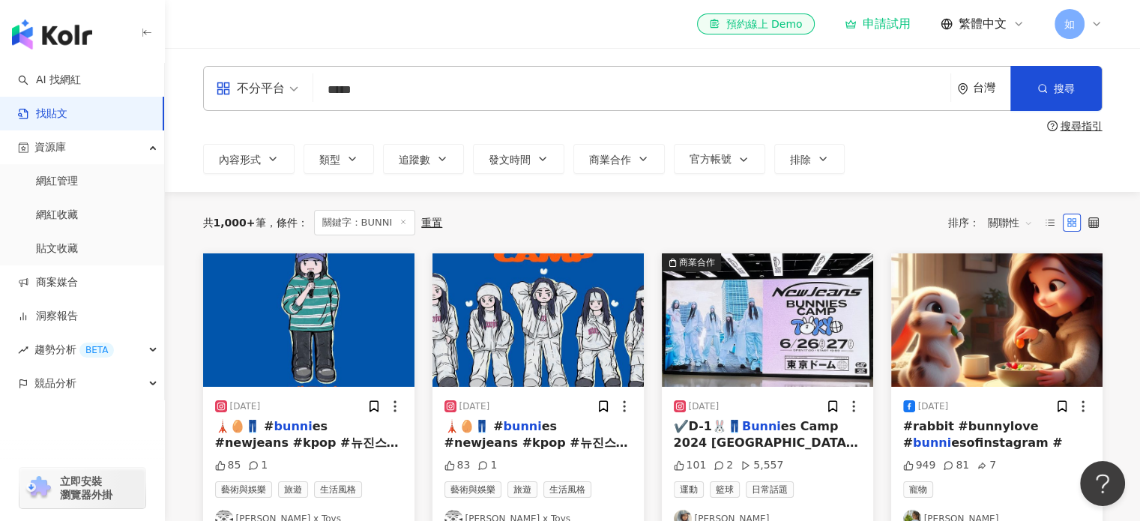
click at [459, 83] on input "*****" at bounding box center [631, 89] width 625 height 32
type input "**********"
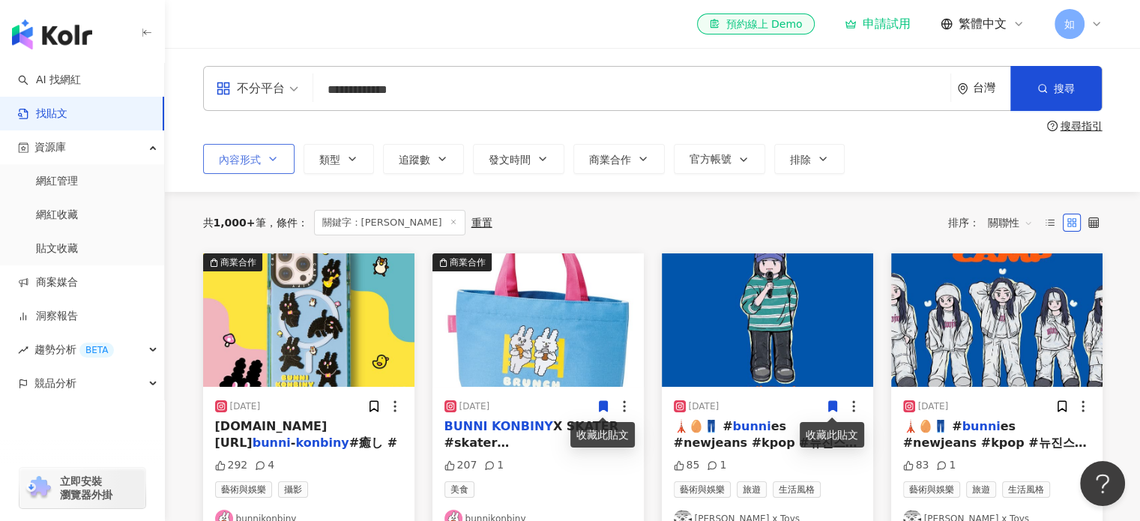
click at [274, 170] on button "內容形式" at bounding box center [248, 159] width 91 height 30
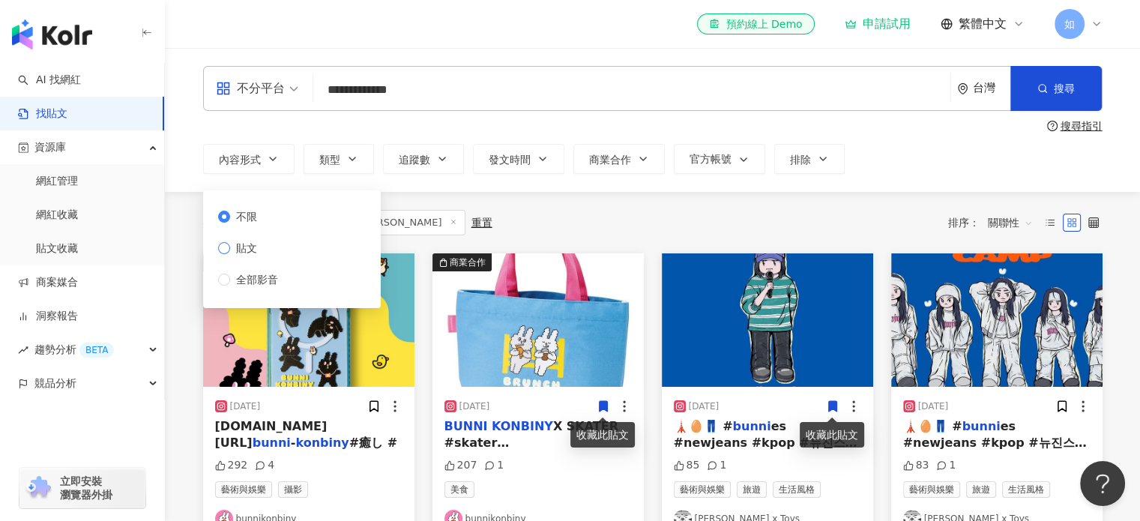
click at [256, 252] on span "貼文" at bounding box center [246, 248] width 33 height 16
click at [831, 226] on div "共 1,000+ 筆 條件 ： 關鍵字：BUNNI KONBINY 重置 排序： 關聯性" at bounding box center [653, 222] width 900 height 25
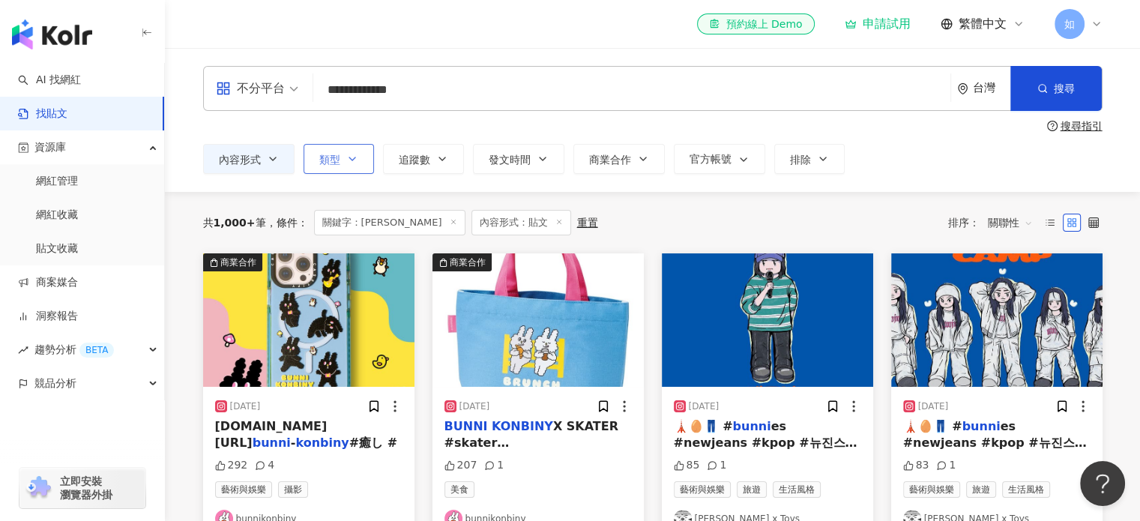
click at [358, 163] on button "類型" at bounding box center [339, 159] width 70 height 30
click at [260, 157] on button "內容形式" at bounding box center [248, 159] width 91 height 30
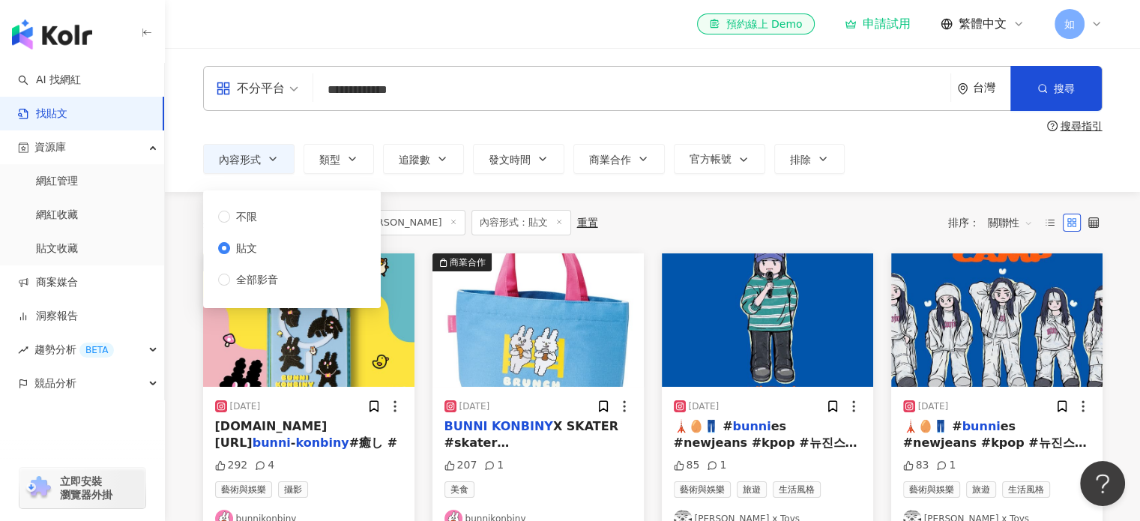
click at [268, 94] on div "不分平台" at bounding box center [250, 88] width 69 height 24
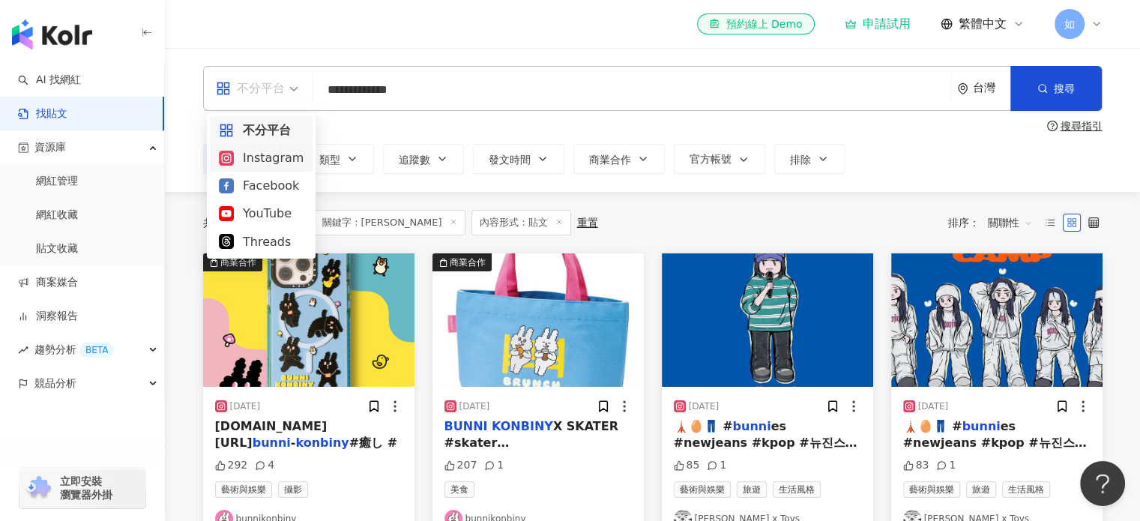
click at [276, 160] on div "Instagram" at bounding box center [261, 157] width 85 height 19
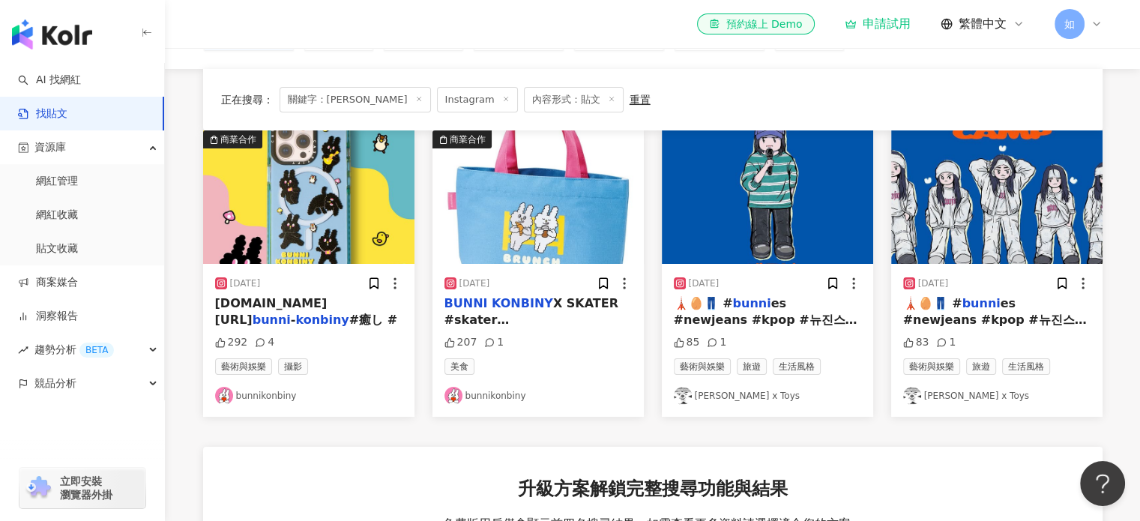
scroll to position [75, 0]
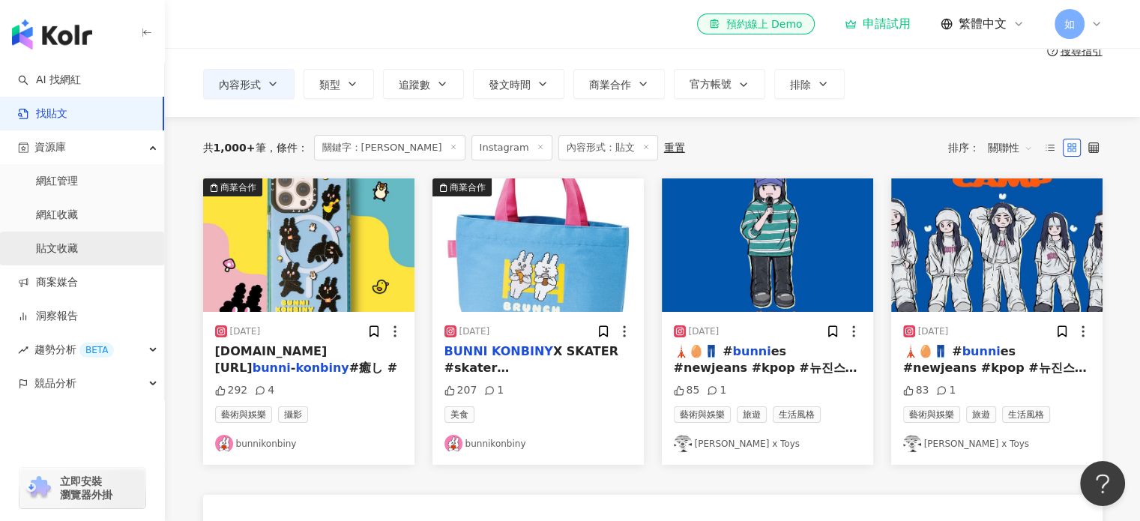
click at [78, 246] on link "貼文收藏" at bounding box center [57, 248] width 42 height 15
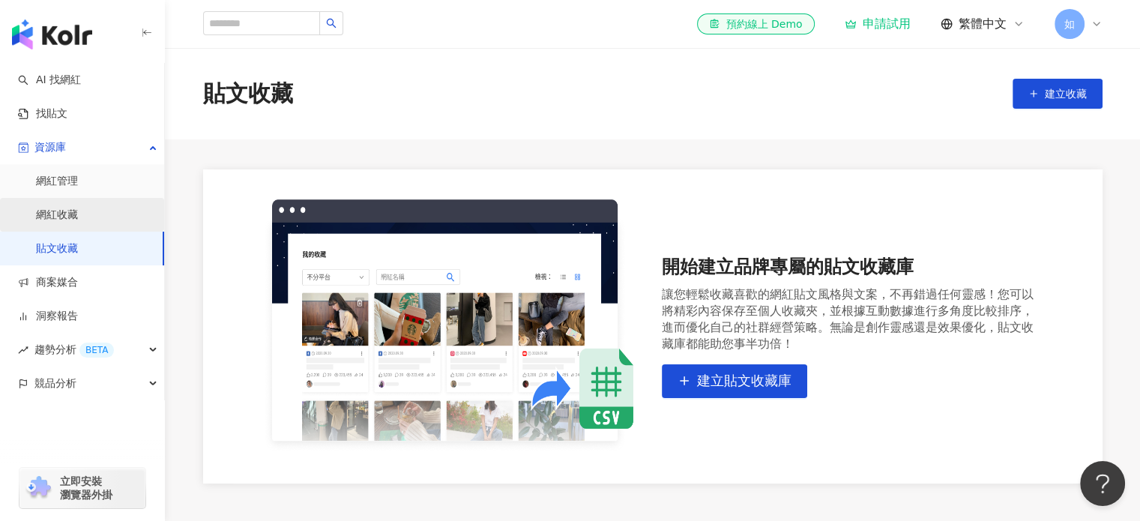
click at [78, 215] on link "網紅收藏" at bounding box center [57, 215] width 42 height 15
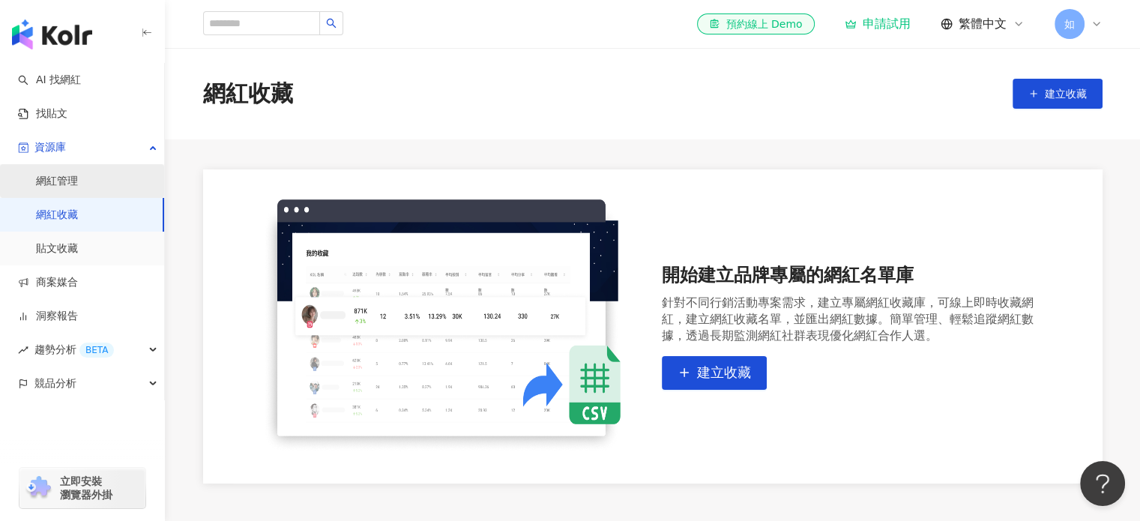
click at [78, 178] on link "網紅管理" at bounding box center [57, 181] width 42 height 15
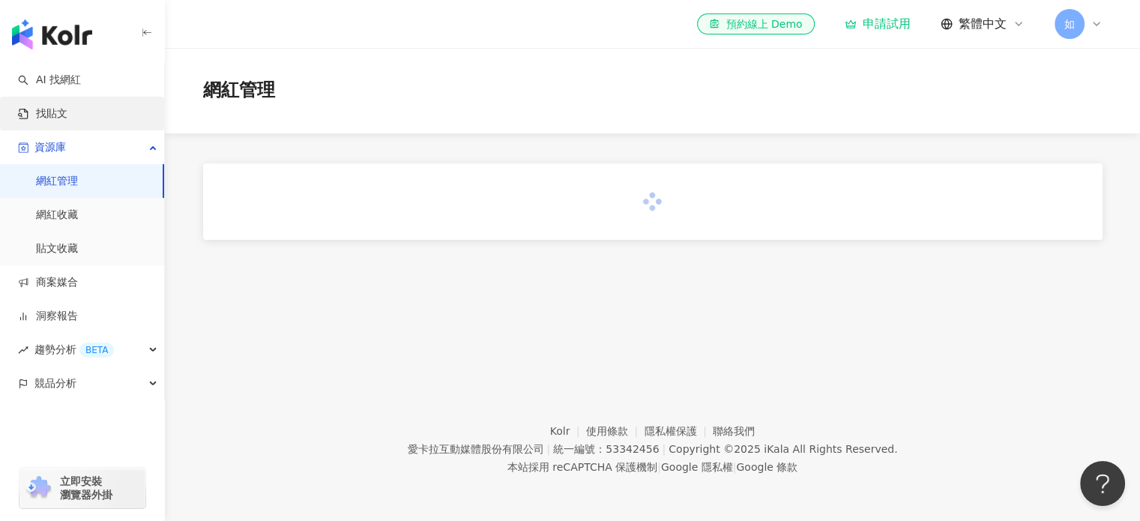
click at [61, 121] on link "找貼文" at bounding box center [42, 113] width 49 height 15
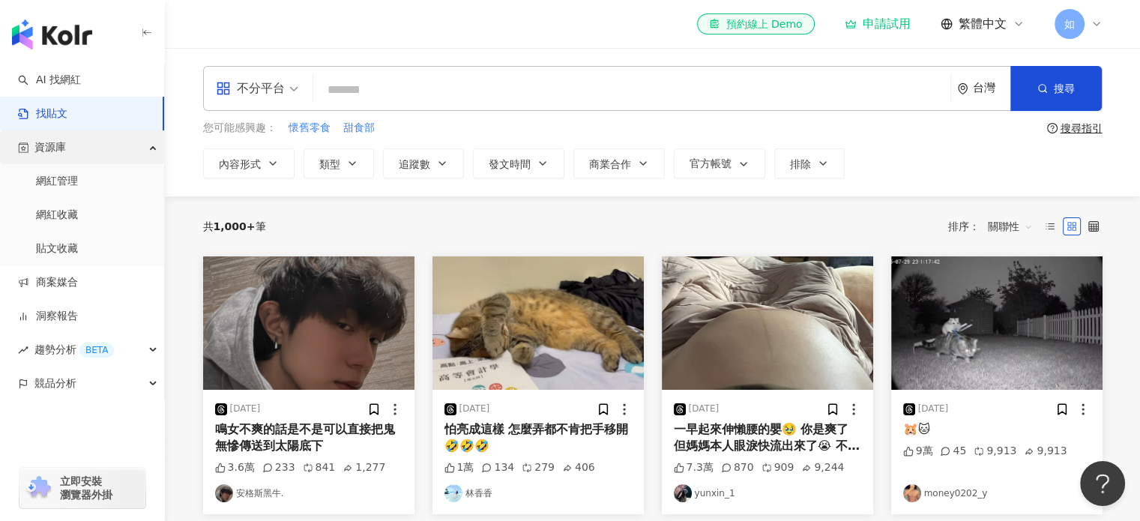
click at [126, 138] on div "資源庫" at bounding box center [82, 147] width 164 height 34
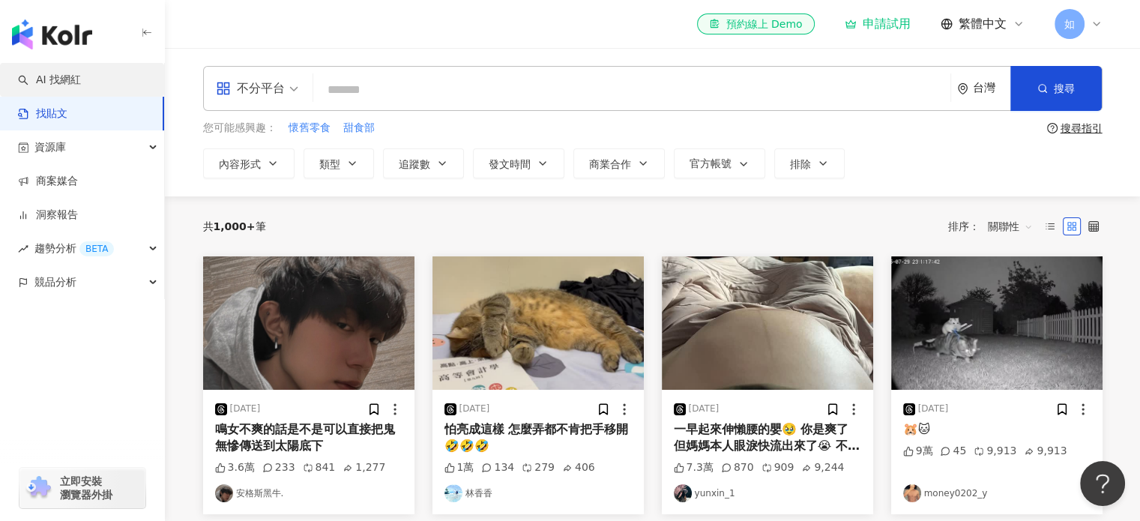
click at [81, 81] on link "AI 找網紅" at bounding box center [49, 80] width 63 height 15
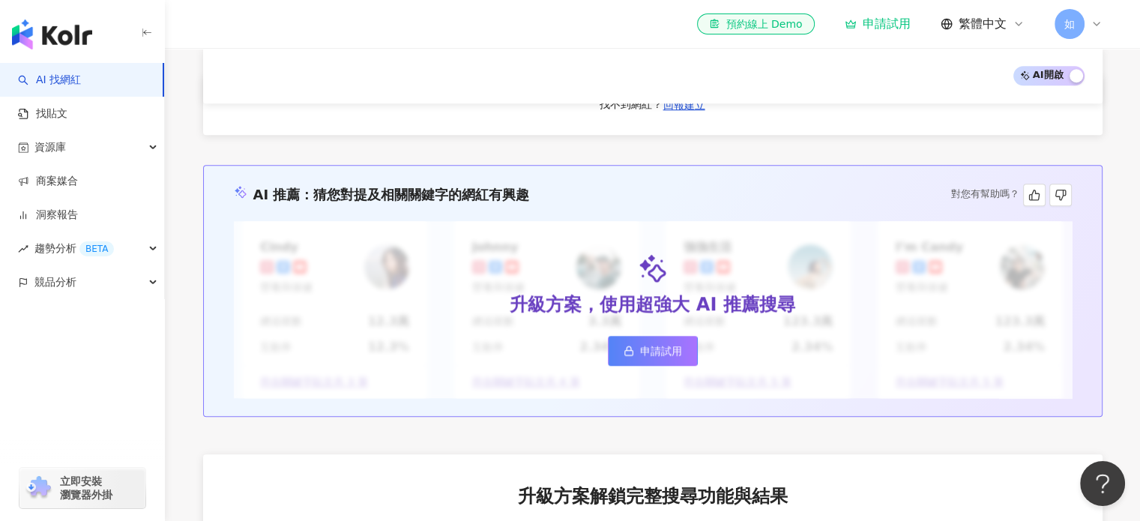
scroll to position [1269, 0]
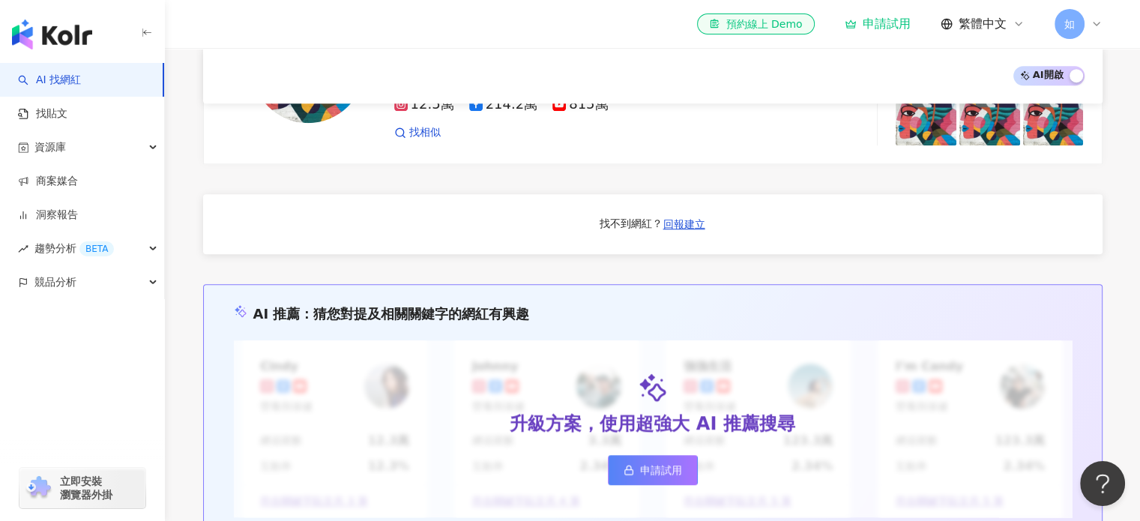
click at [1068, 25] on span "如" at bounding box center [1070, 24] width 10 height 16
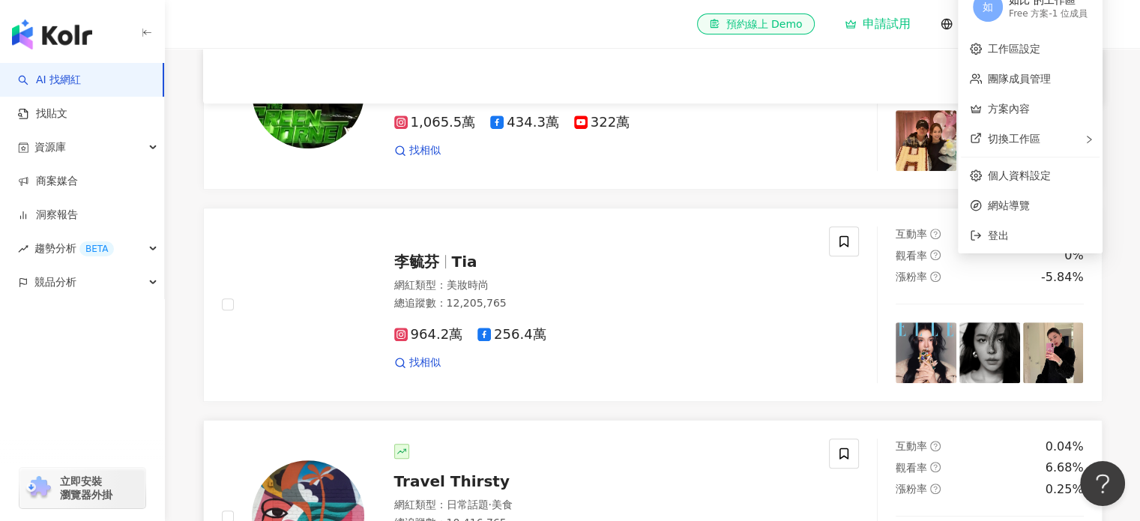
scroll to position [445, 0]
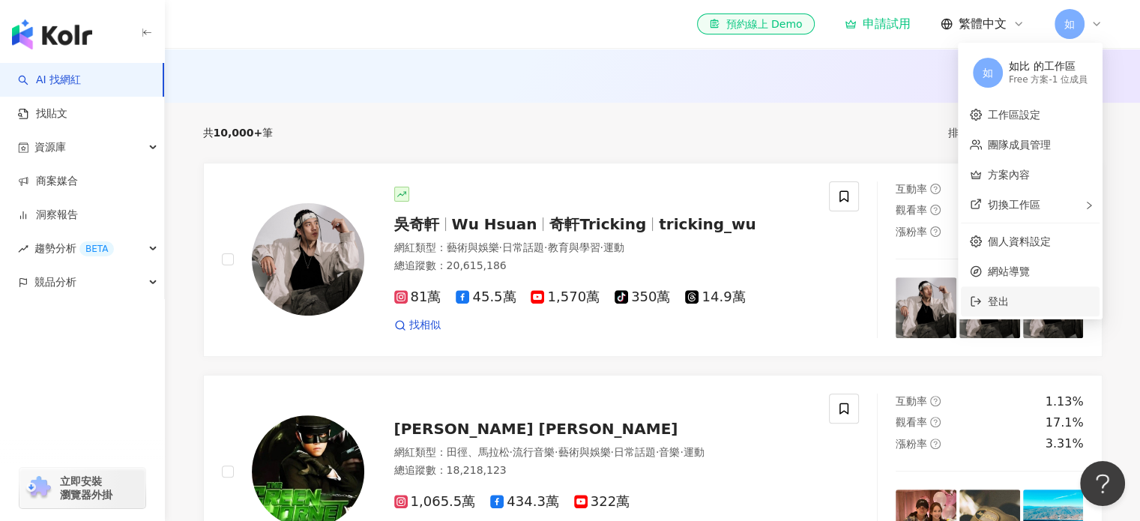
click at [1025, 296] on span "登出" at bounding box center [1039, 301] width 103 height 16
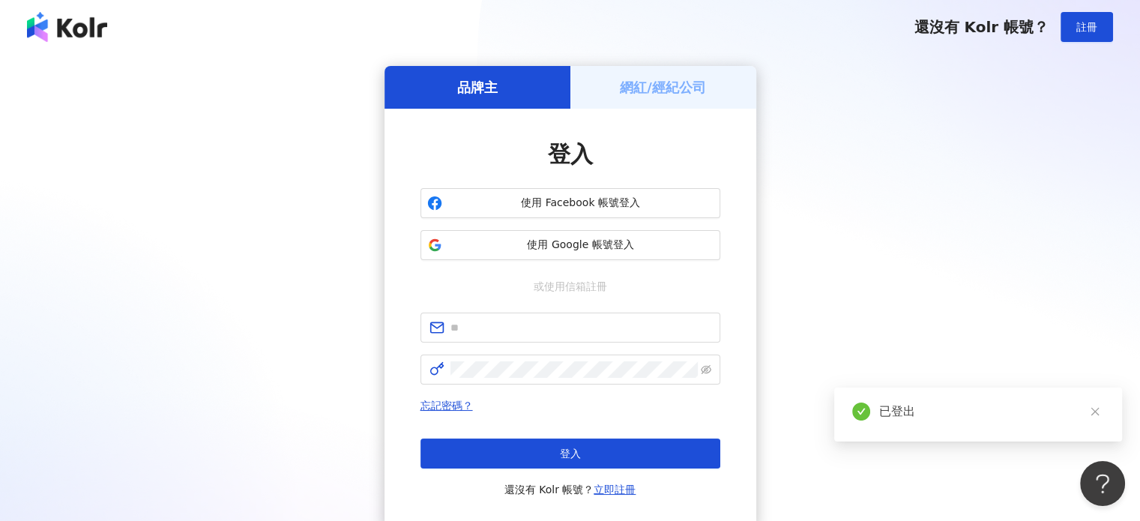
click at [625, 88] on h5 "網紅/經紀公司" at bounding box center [663, 87] width 86 height 19
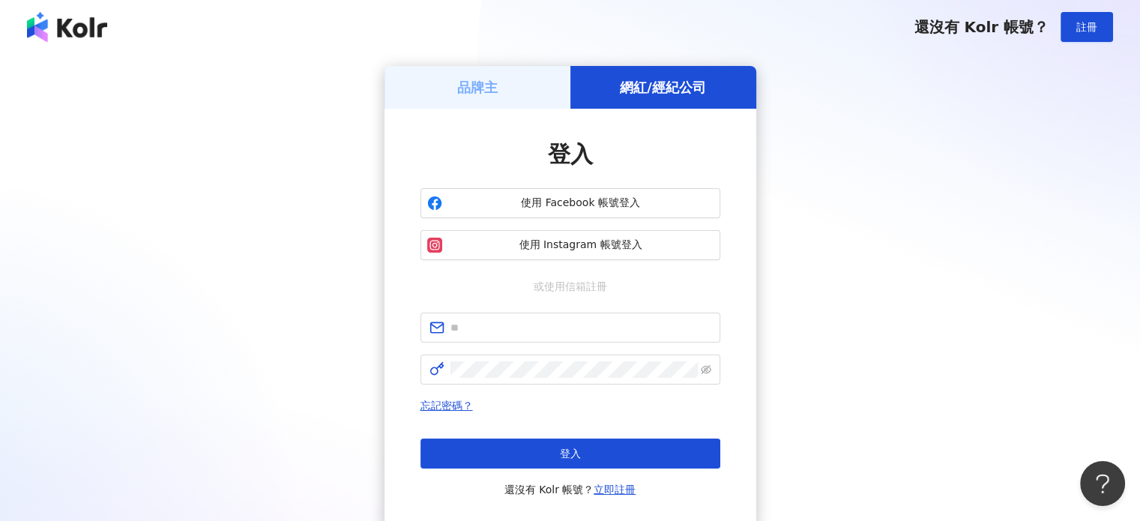
click at [498, 79] on div "品牌主" at bounding box center [478, 87] width 186 height 43
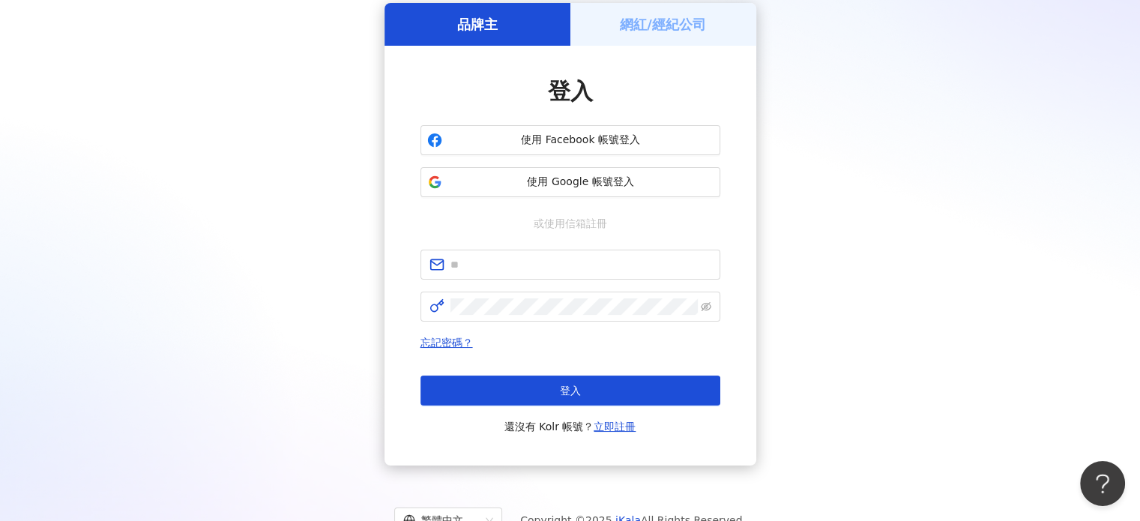
scroll to position [119, 0]
